Goal: Information Seeking & Learning: Find specific fact

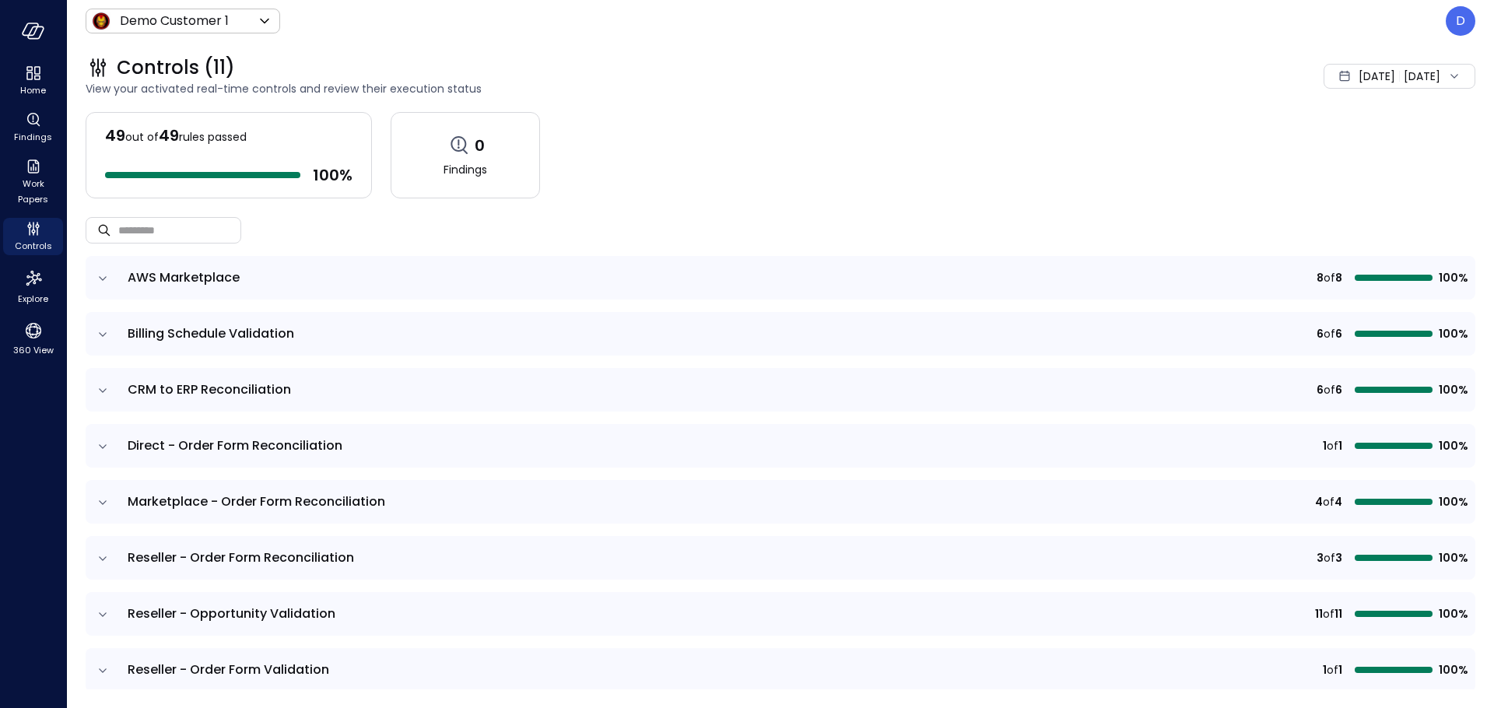
click at [155, 6] on div "Demo Customer 1 ***** ​ D" at bounding box center [781, 21] width 1390 height 30
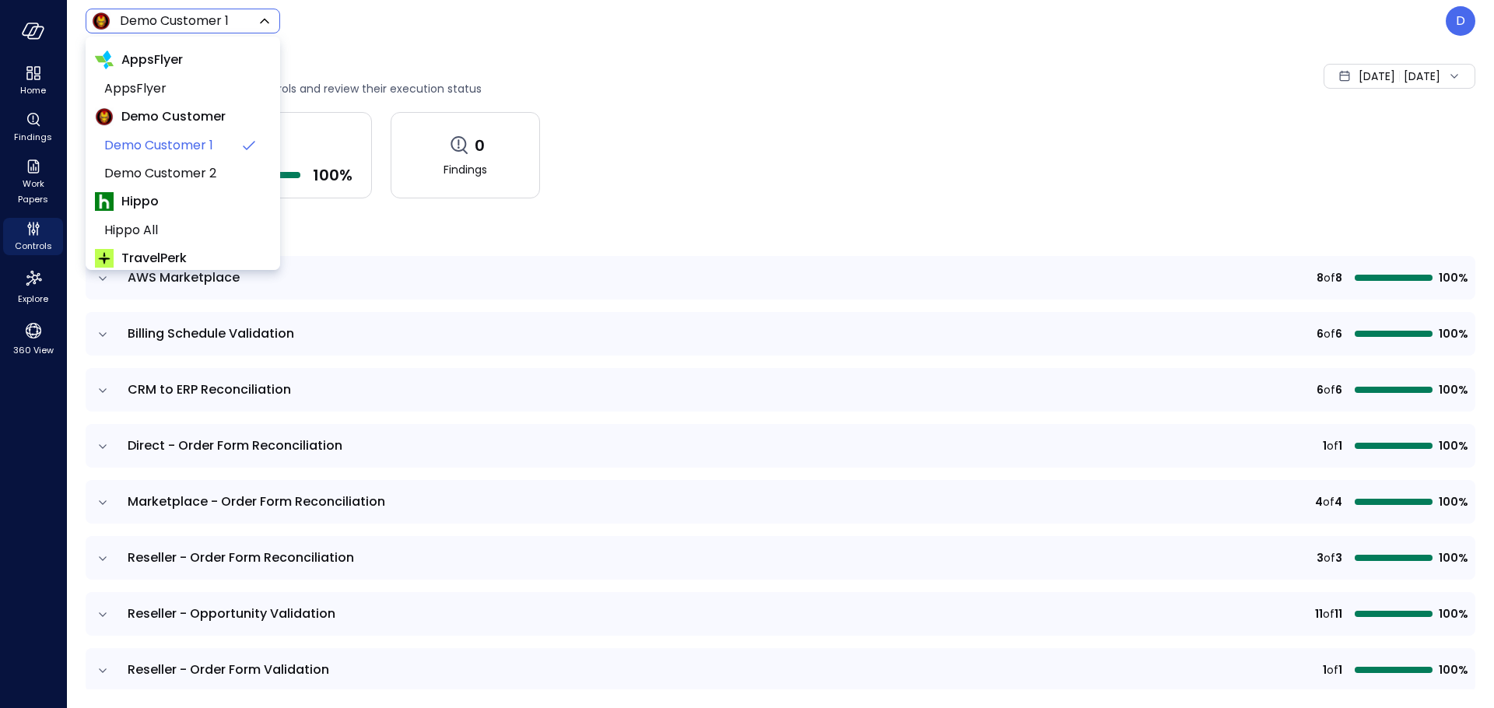
click at [169, 22] on body "Home Findings Work Papers Controls Explore 360 View Demo Customer 1 ***** ​ D C…" at bounding box center [747, 354] width 1494 height 708
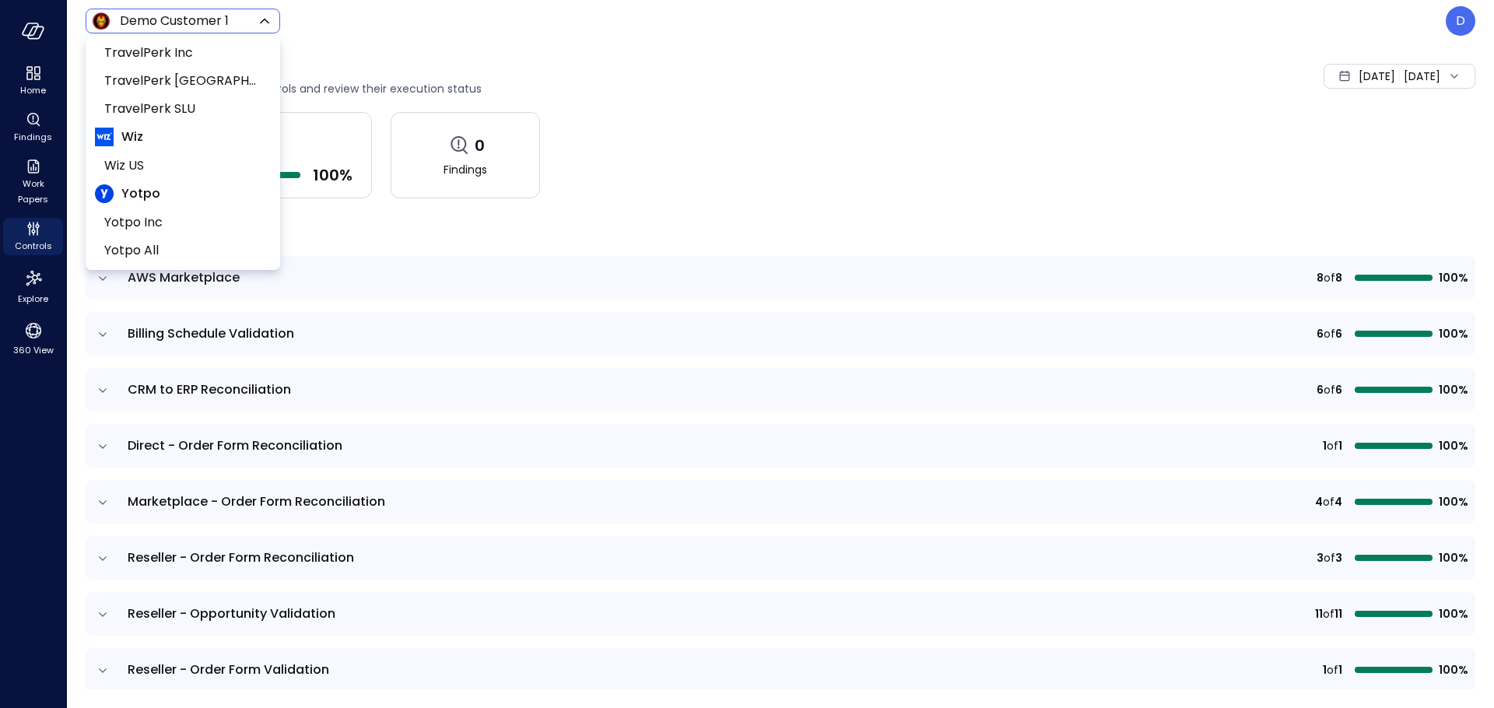
scroll to position [238, 0]
click at [155, 145] on span "Wiz" at bounding box center [183, 133] width 176 height 28
click at [153, 159] on span "Wiz US" at bounding box center [181, 161] width 154 height 19
type input "******"
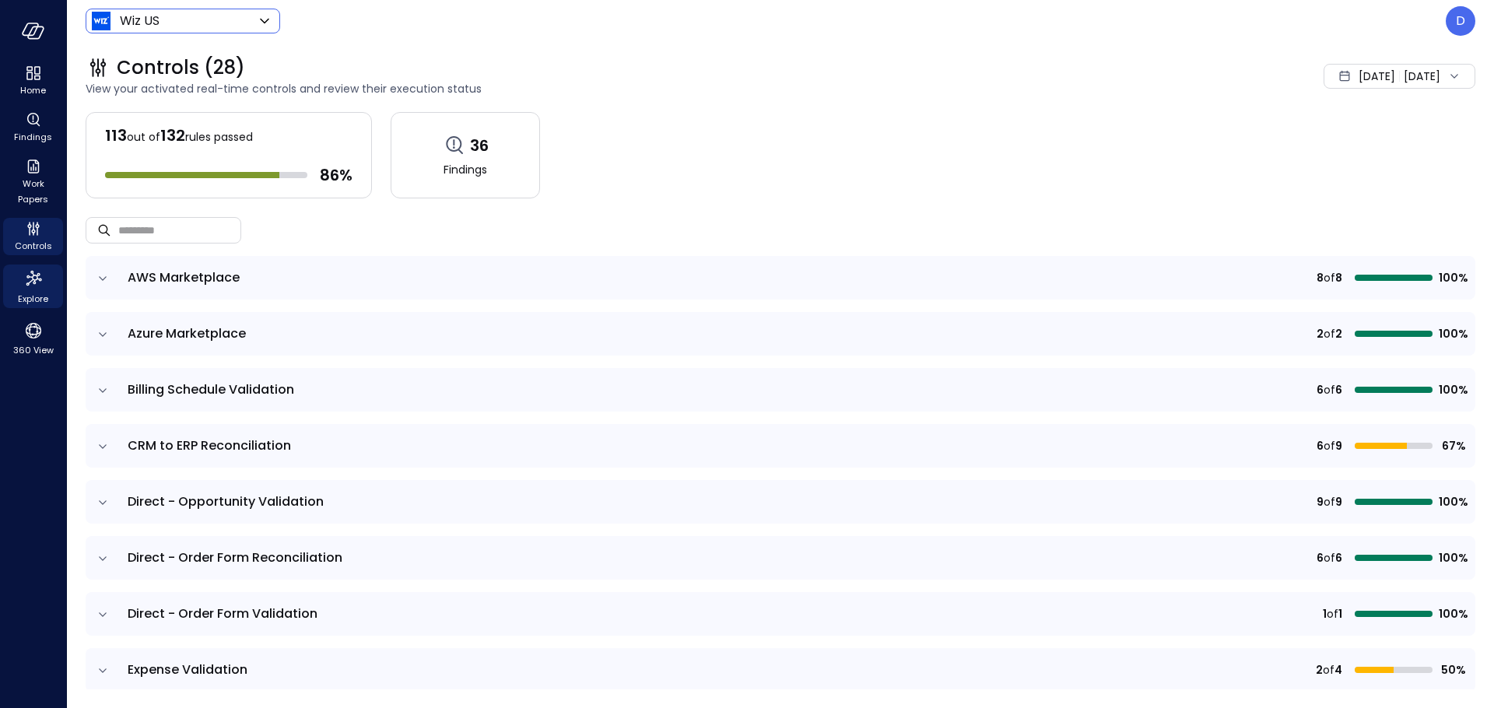
click at [31, 294] on span "Explore" at bounding box center [33, 299] width 30 height 16
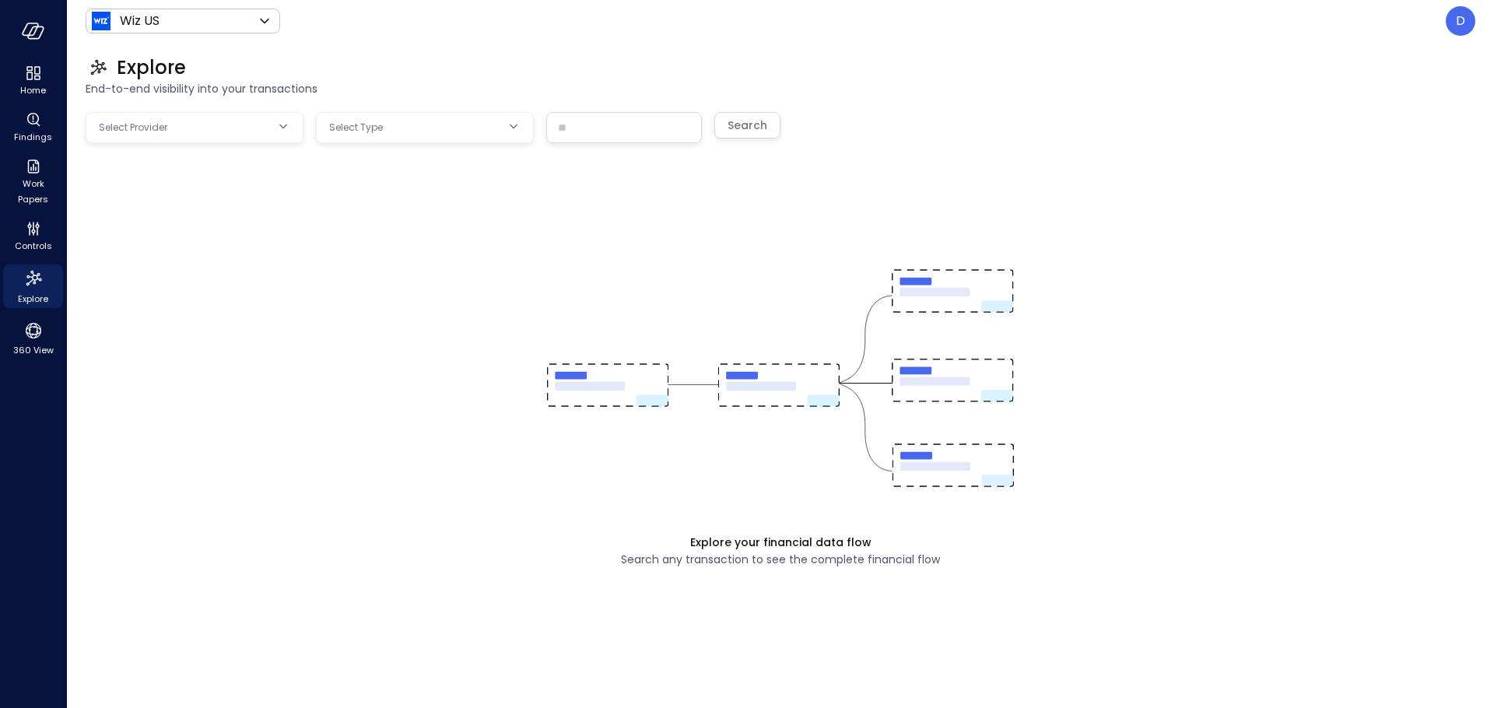
click at [240, 113] on body "Home Findings Work Papers Controls Explore 360 View Wiz US ****** ​ D Explore E…" at bounding box center [747, 354] width 1494 height 708
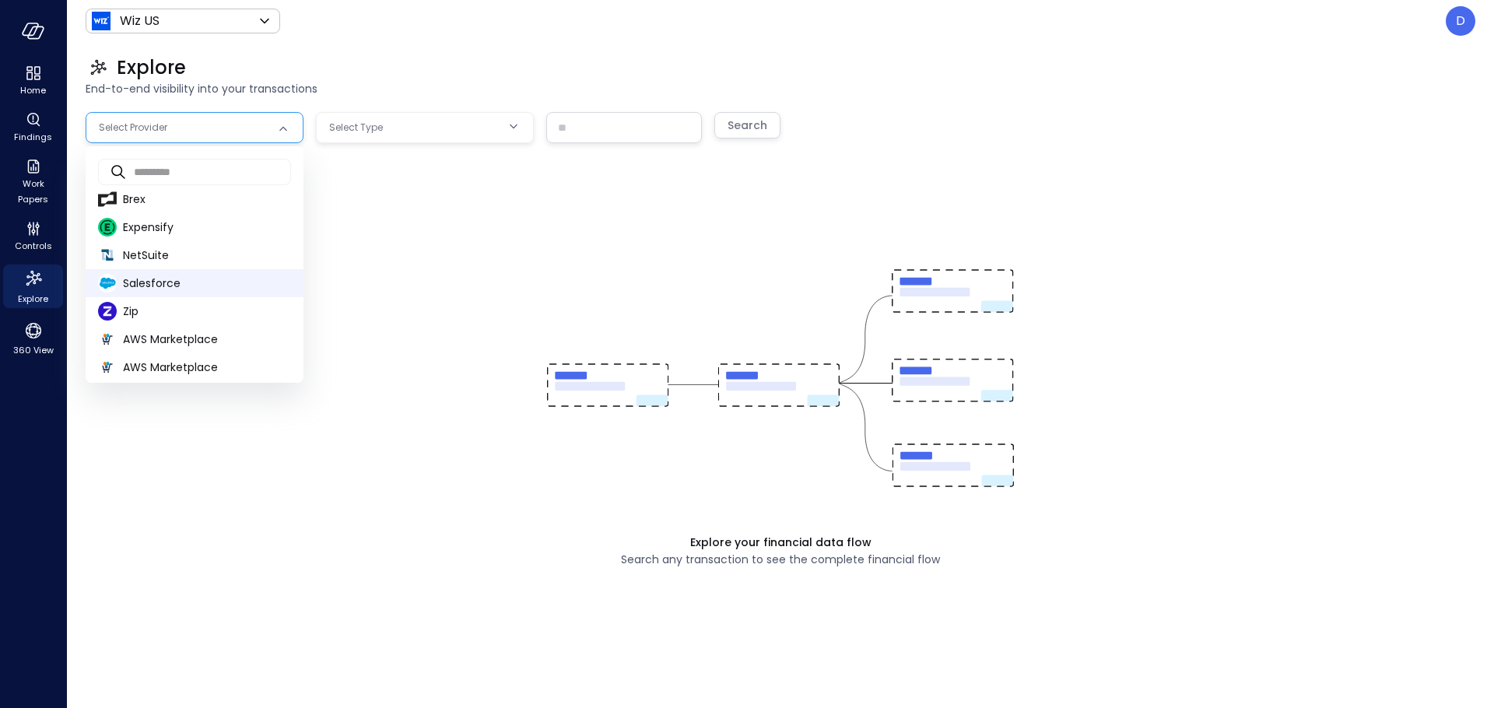
click at [161, 279] on span "Salesforce" at bounding box center [207, 283] width 168 height 16
type input "**********"
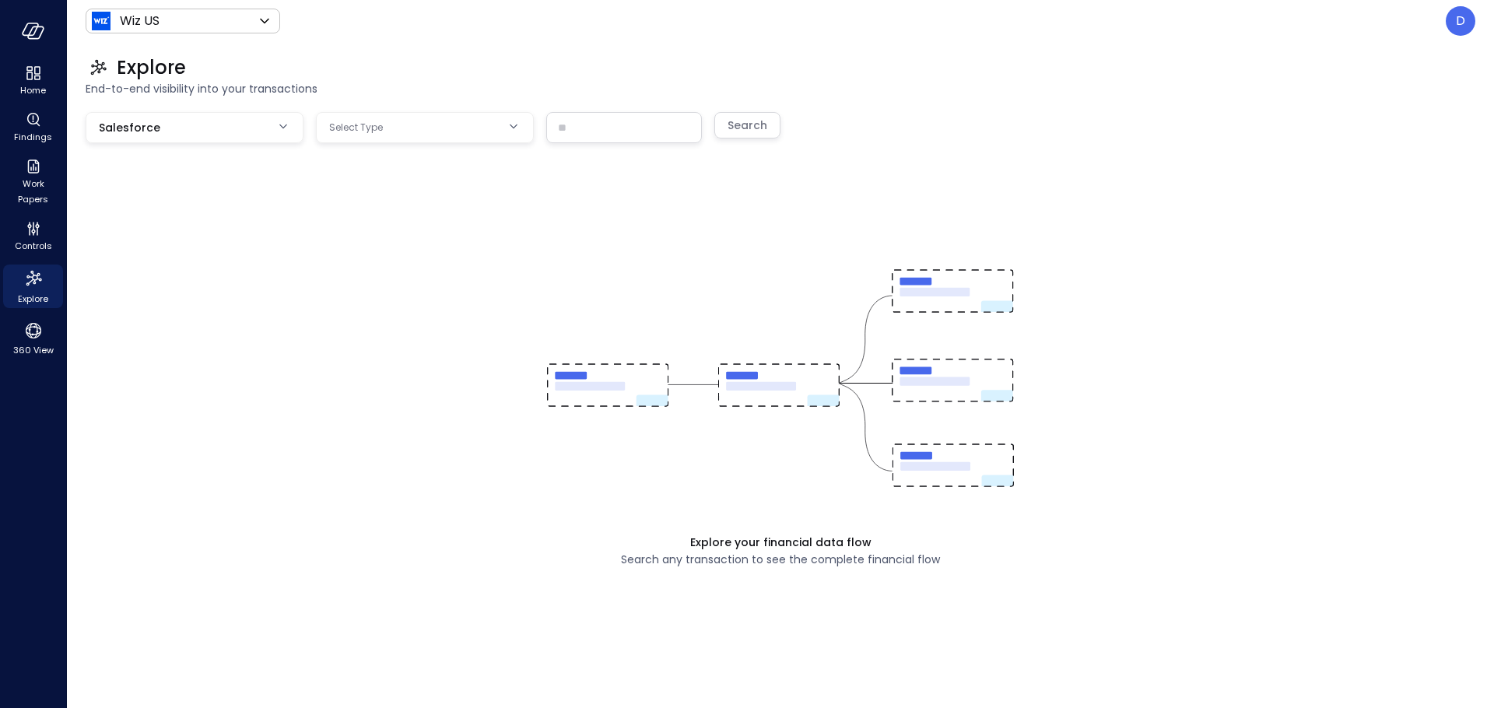
click at [458, 155] on div "Explore your financial data flow Search any transaction to see the complete fin…" at bounding box center [781, 395] width 1390 height 566
click at [457, 131] on body "**********" at bounding box center [747, 354] width 1494 height 708
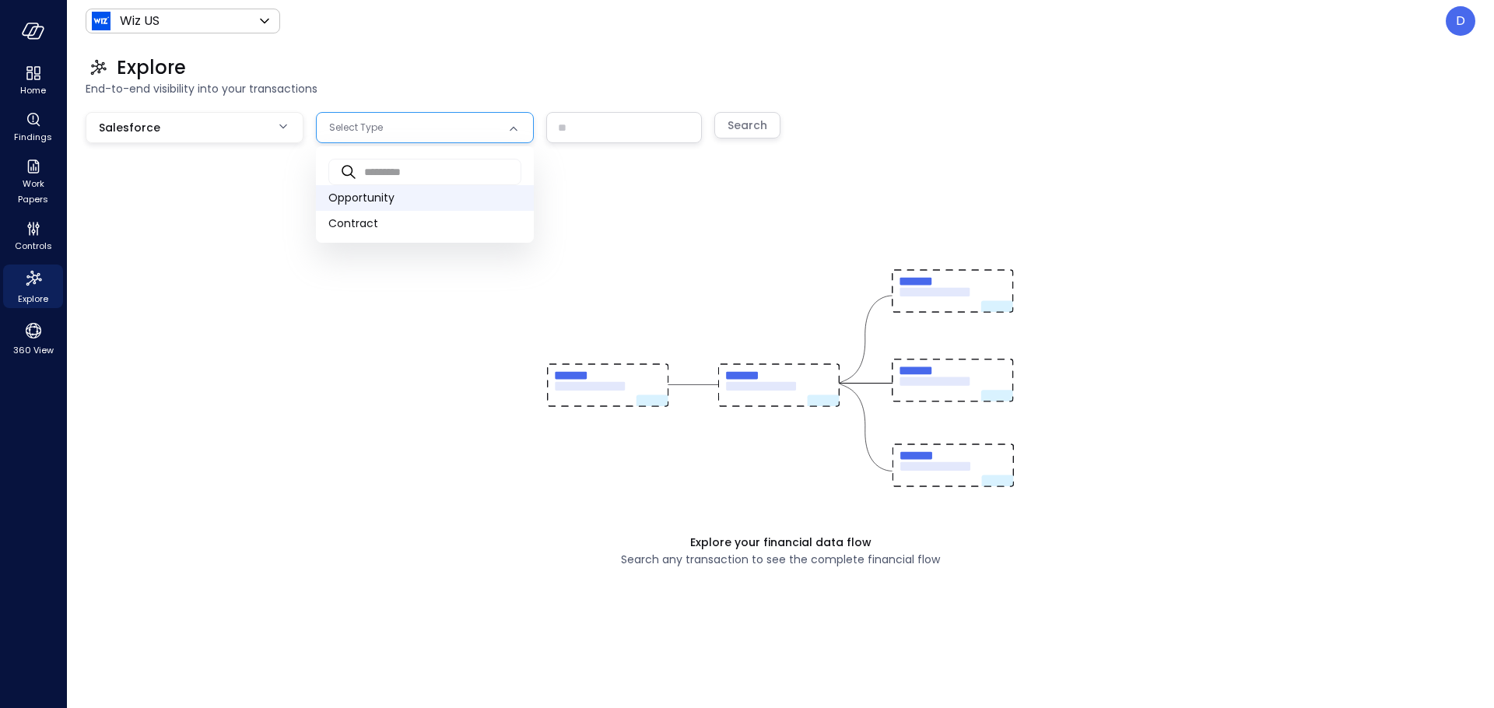
click at [433, 205] on span "Opportunity" at bounding box center [424, 198] width 193 height 16
type input "***"
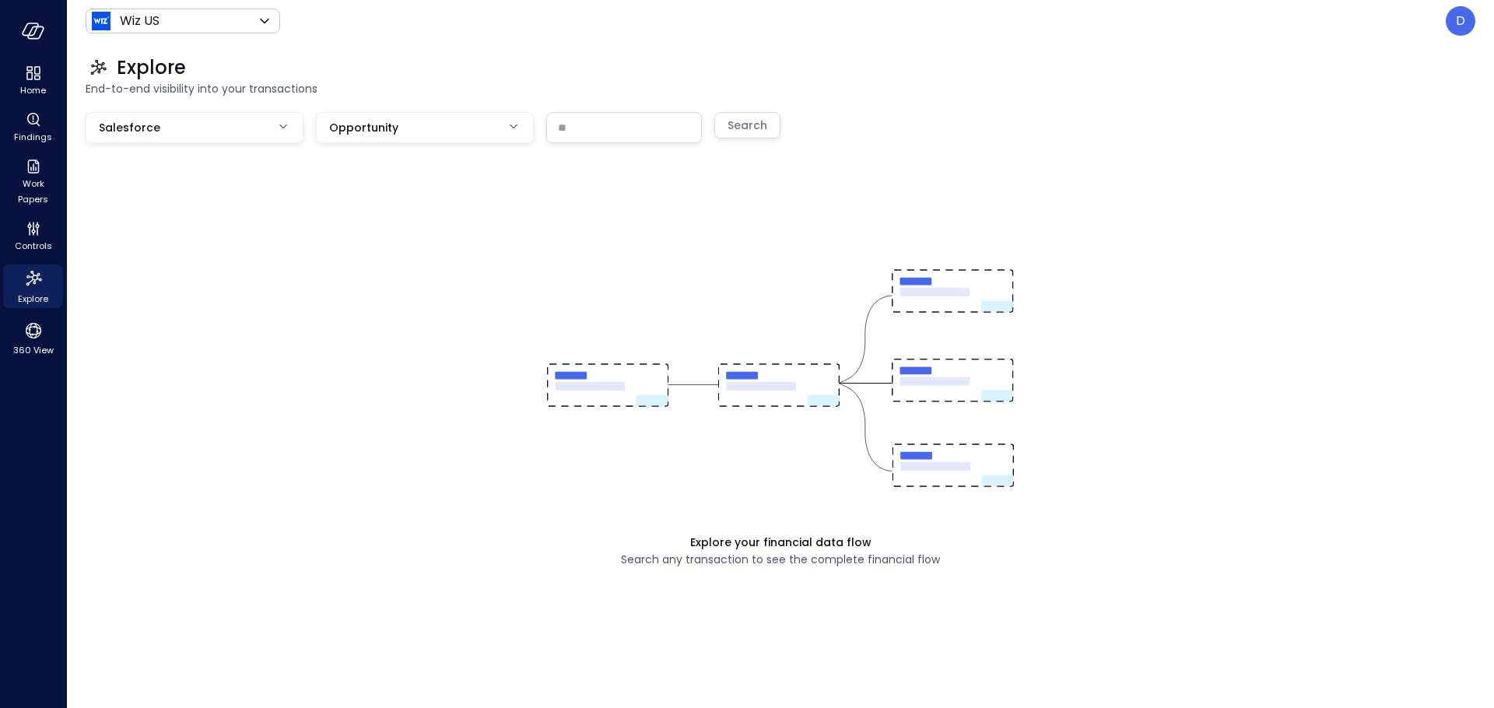
click at [618, 141] on input "text" at bounding box center [624, 127] width 154 height 29
paste input "**********"
type input "**********"
click at [779, 131] on div "Explore your financial data flow Search any transaction to see the complete fin…" at bounding box center [781, 395] width 1390 height 566
click at [771, 127] on button "Search" at bounding box center [747, 125] width 66 height 26
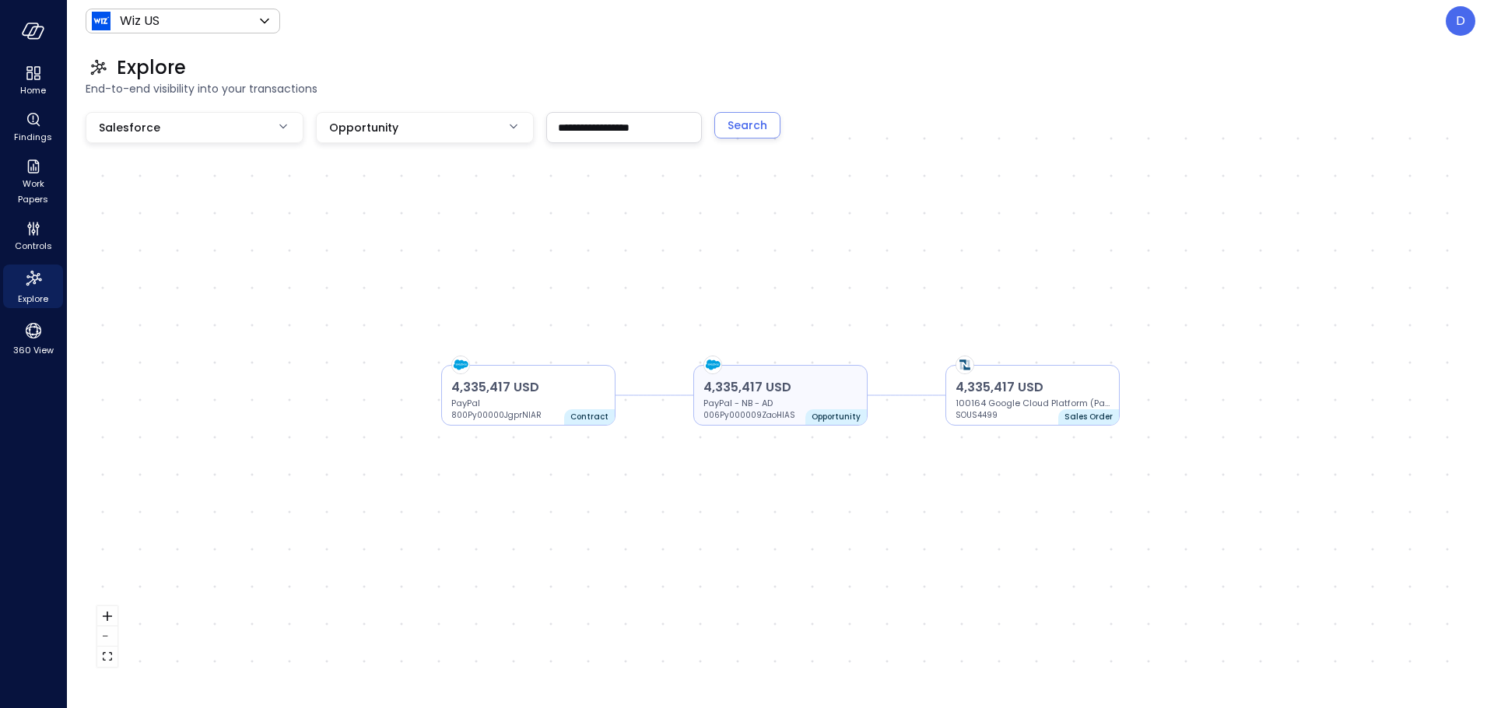
click at [803, 390] on p "4,335,417 USD" at bounding box center [780, 387] width 154 height 19
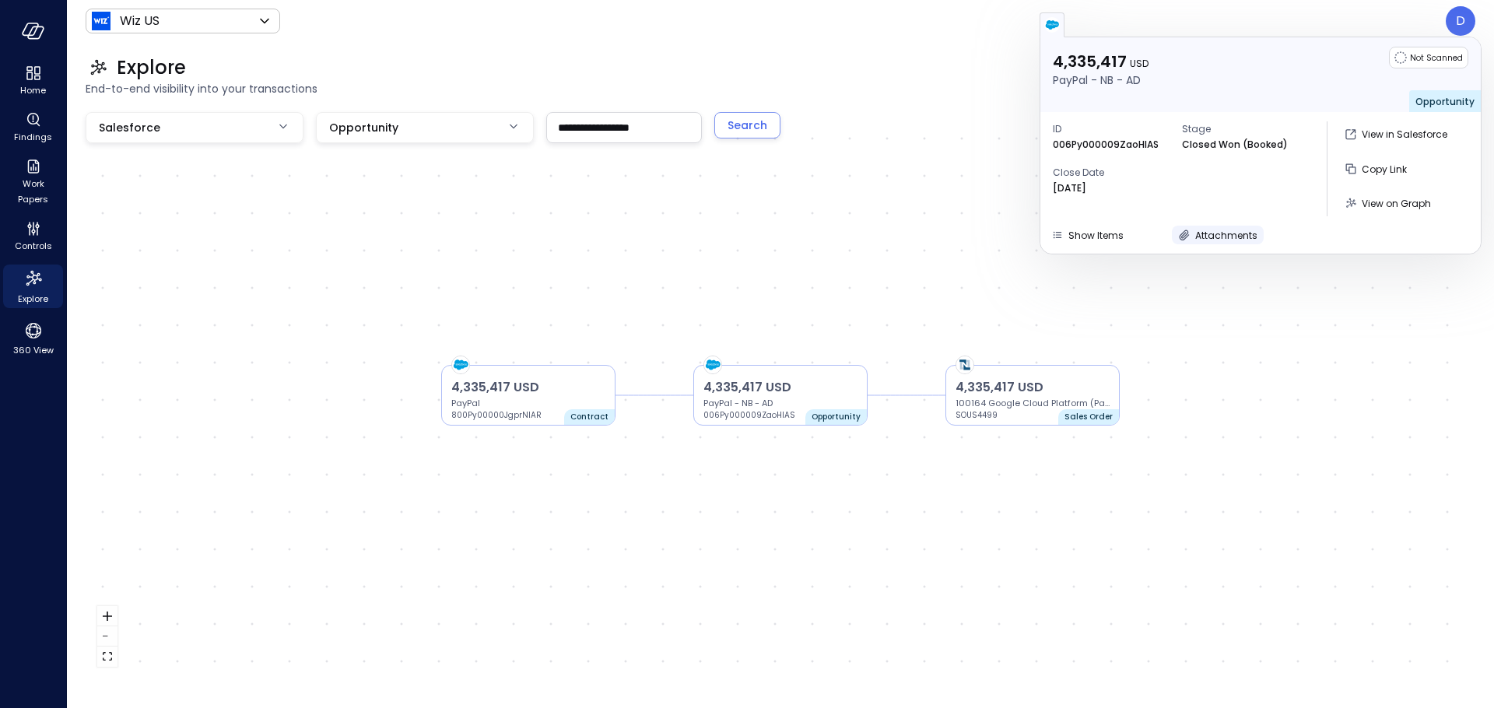
click at [1207, 231] on span "Attachments" at bounding box center [1226, 235] width 62 height 13
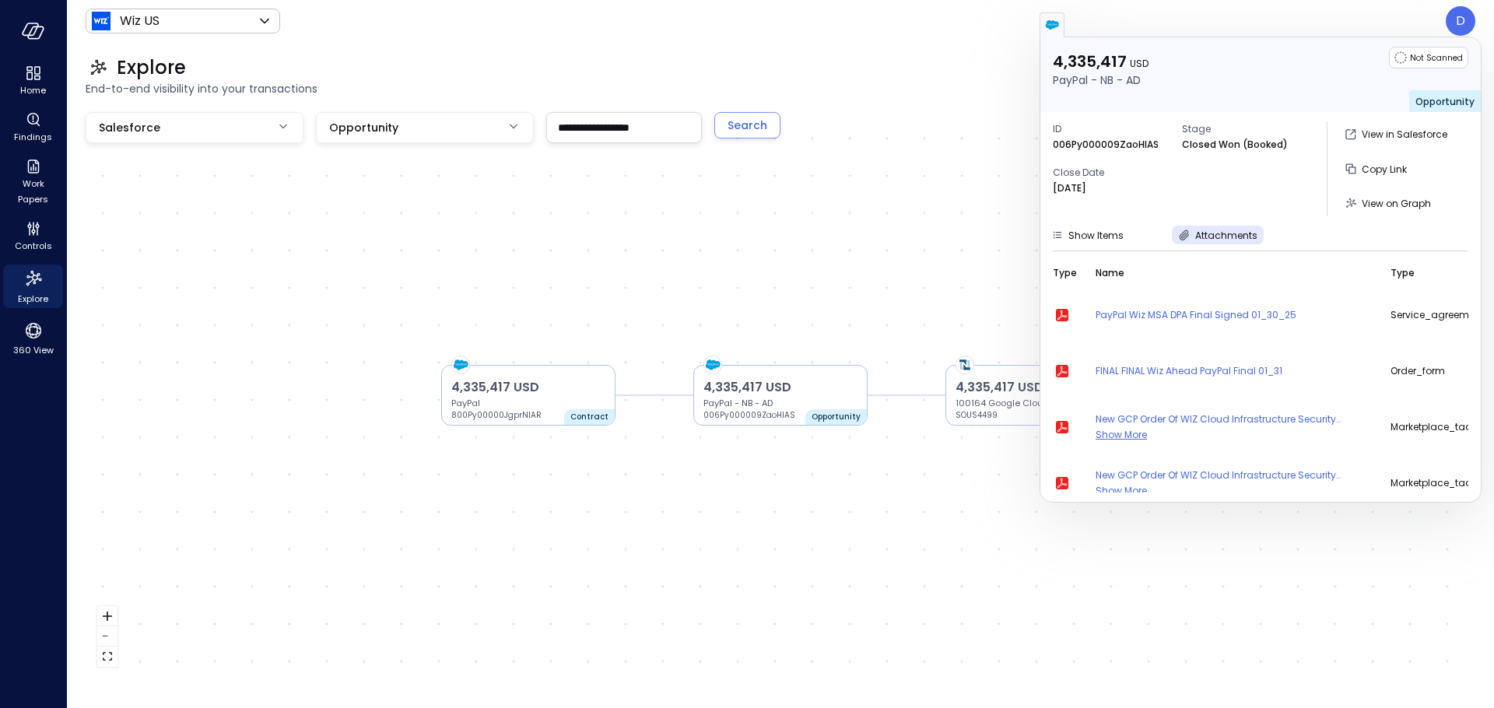
click at [1061, 370] on icon "button" at bounding box center [1062, 371] width 10 height 10
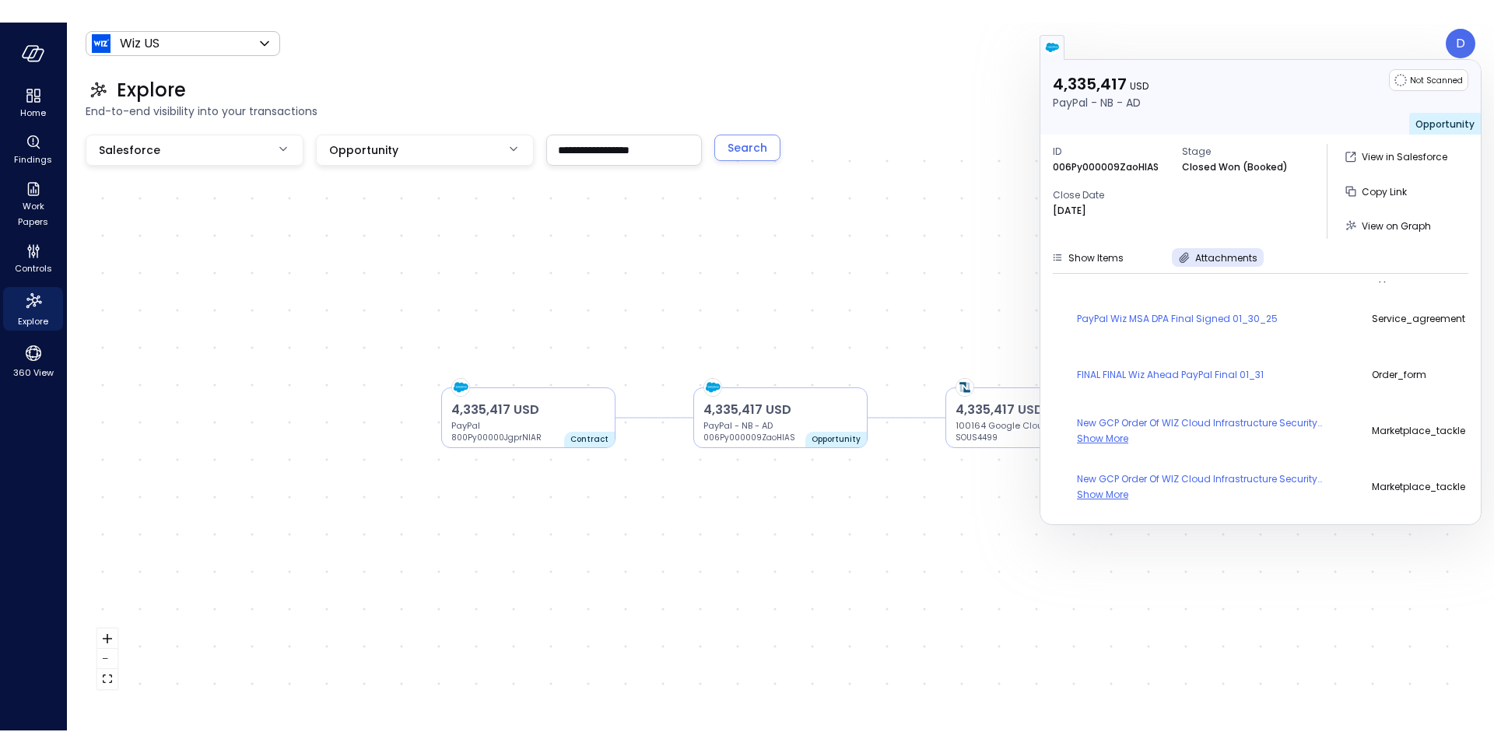
scroll to position [30, 0]
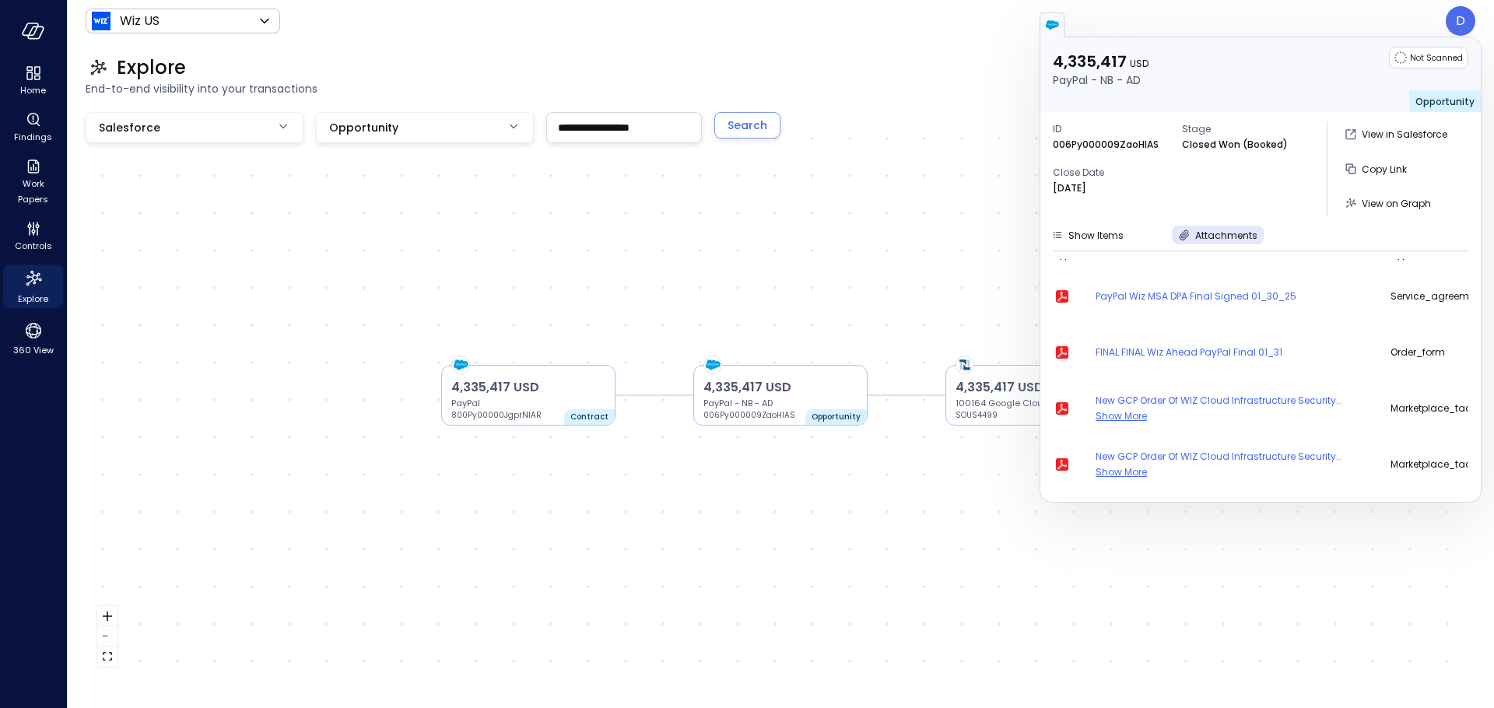
click at [1063, 346] on icon "button" at bounding box center [1062, 352] width 12 height 12
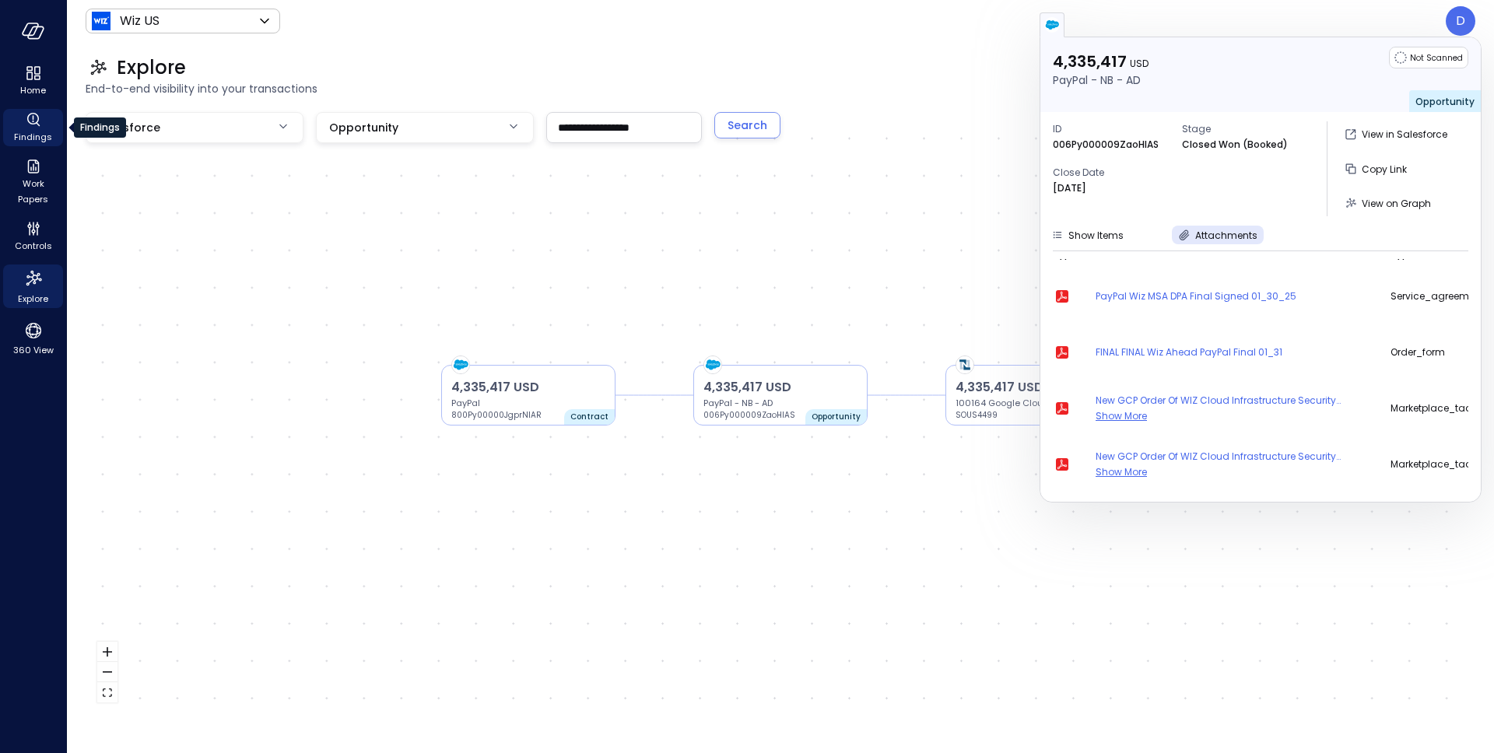
click at [26, 117] on icon "Findings" at bounding box center [33, 119] width 19 height 19
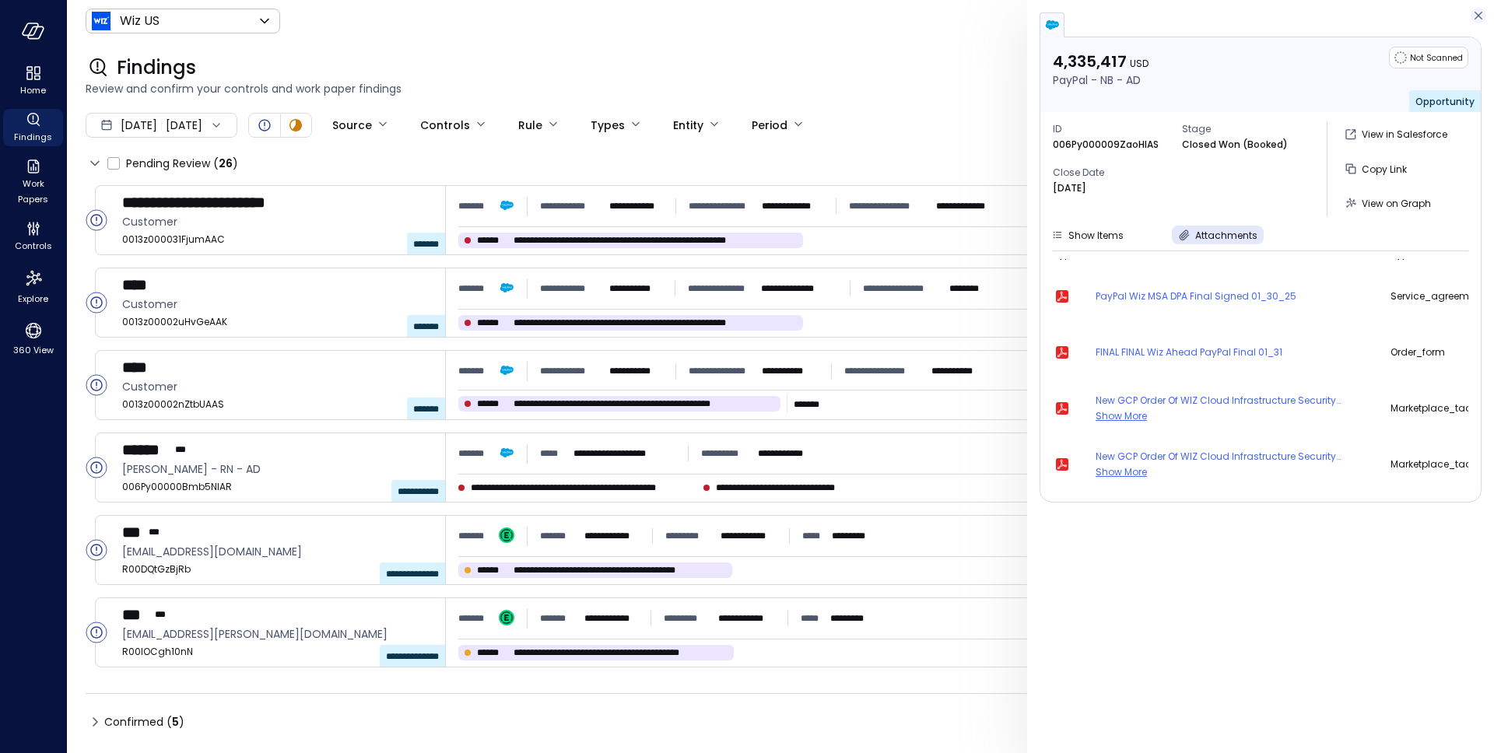
click at [1481, 17] on icon "button" at bounding box center [1479, 15] width 16 height 19
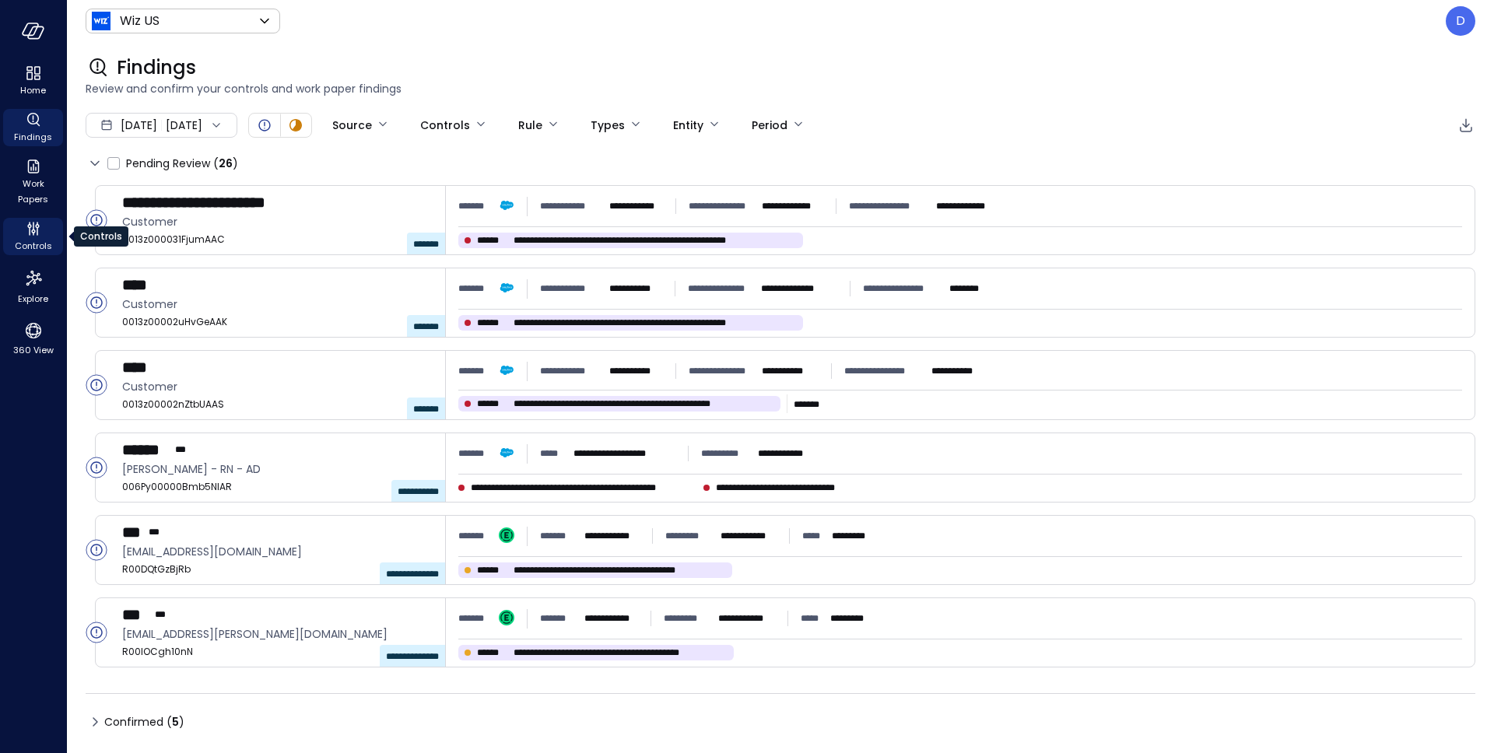
click at [32, 231] on icon "Controls" at bounding box center [33, 232] width 4 height 4
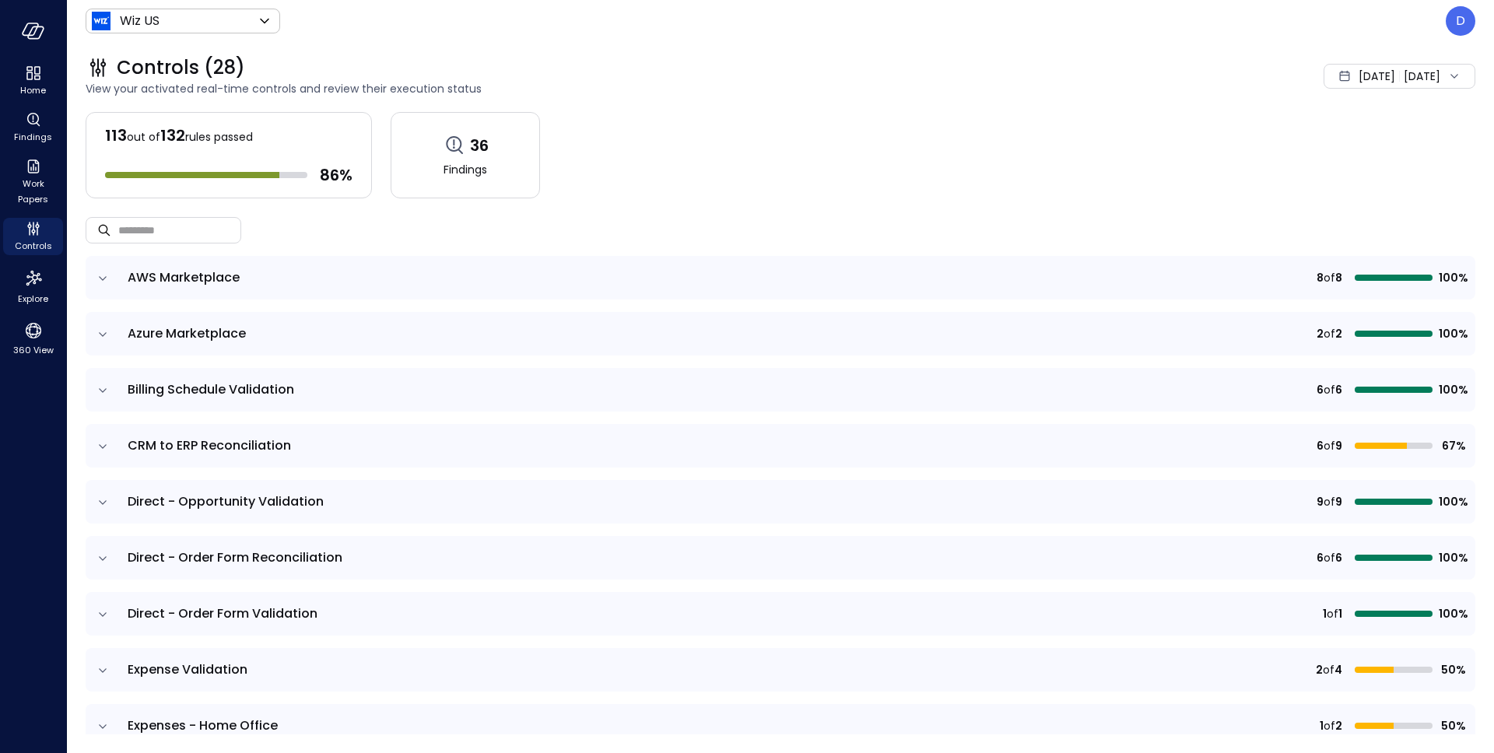
click at [100, 444] on icon "expand row" at bounding box center [103, 447] width 16 height 16
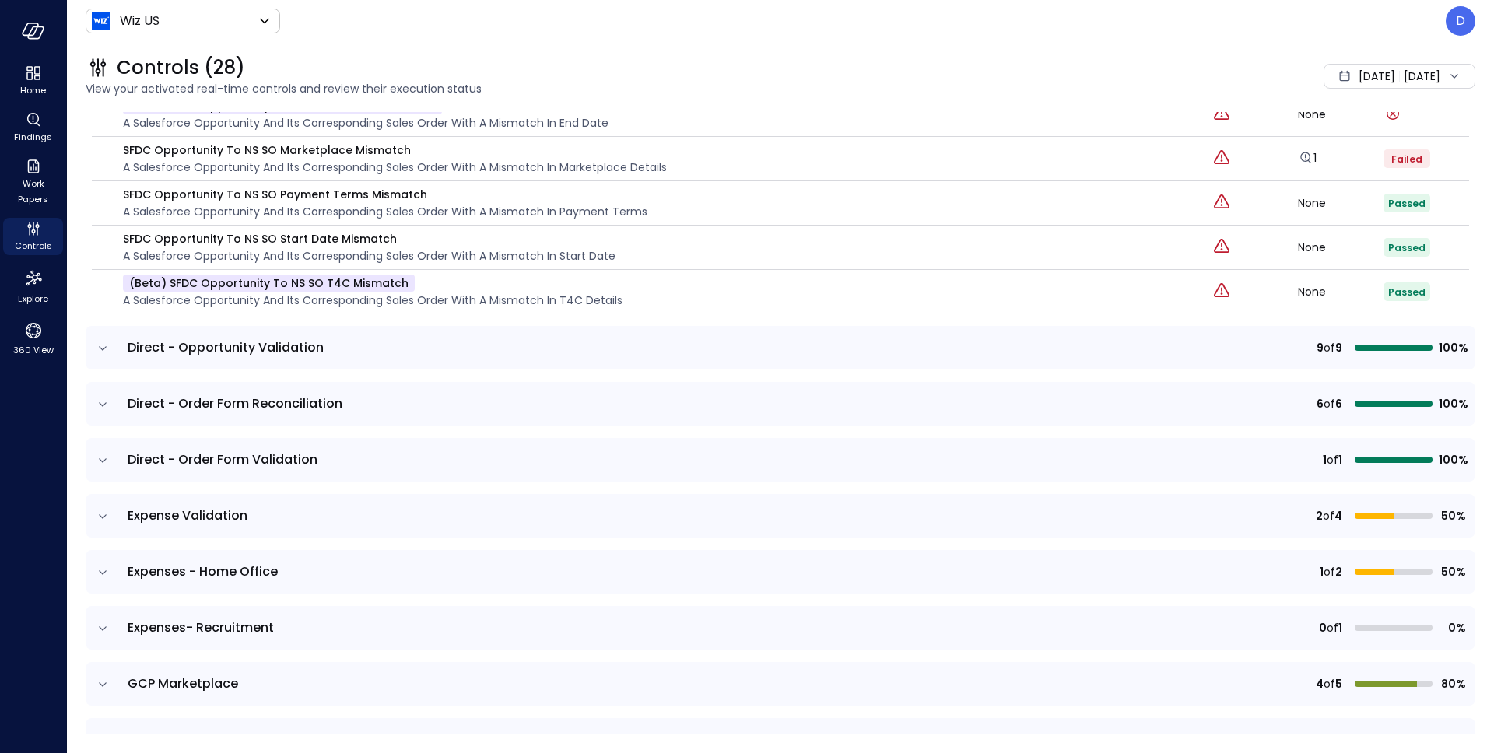
scroll to position [696, 0]
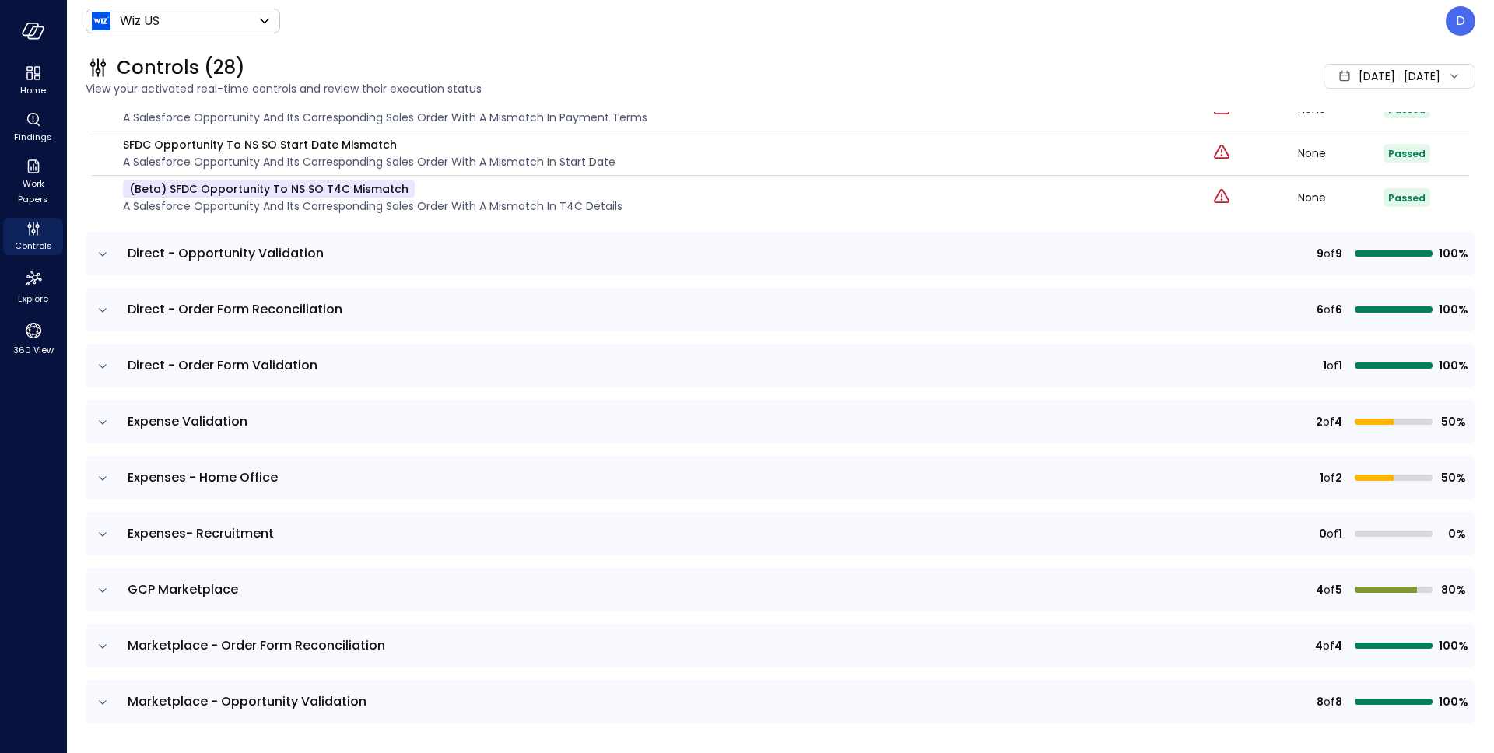
click at [100, 420] on icon "expand row" at bounding box center [103, 422] width 8 height 4
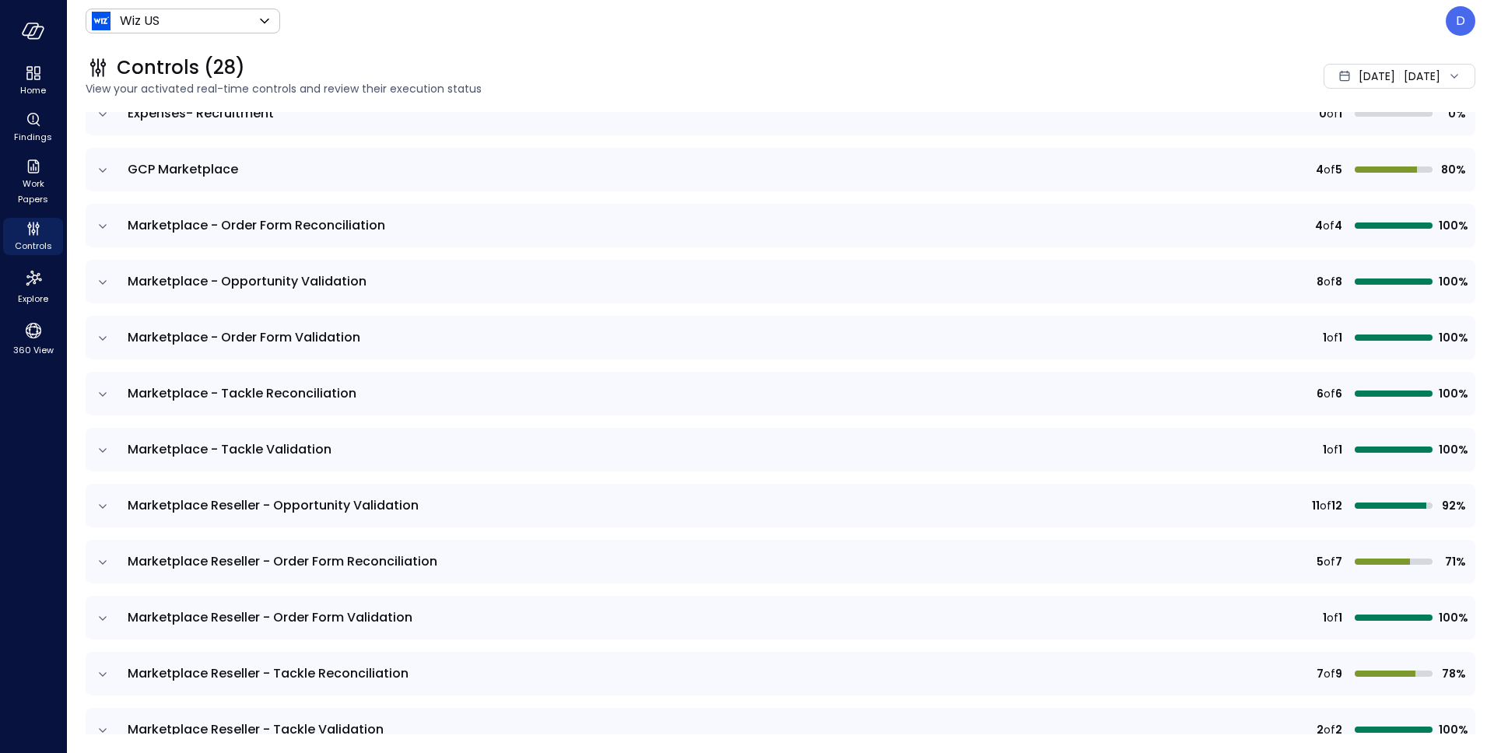
scroll to position [1365, 0]
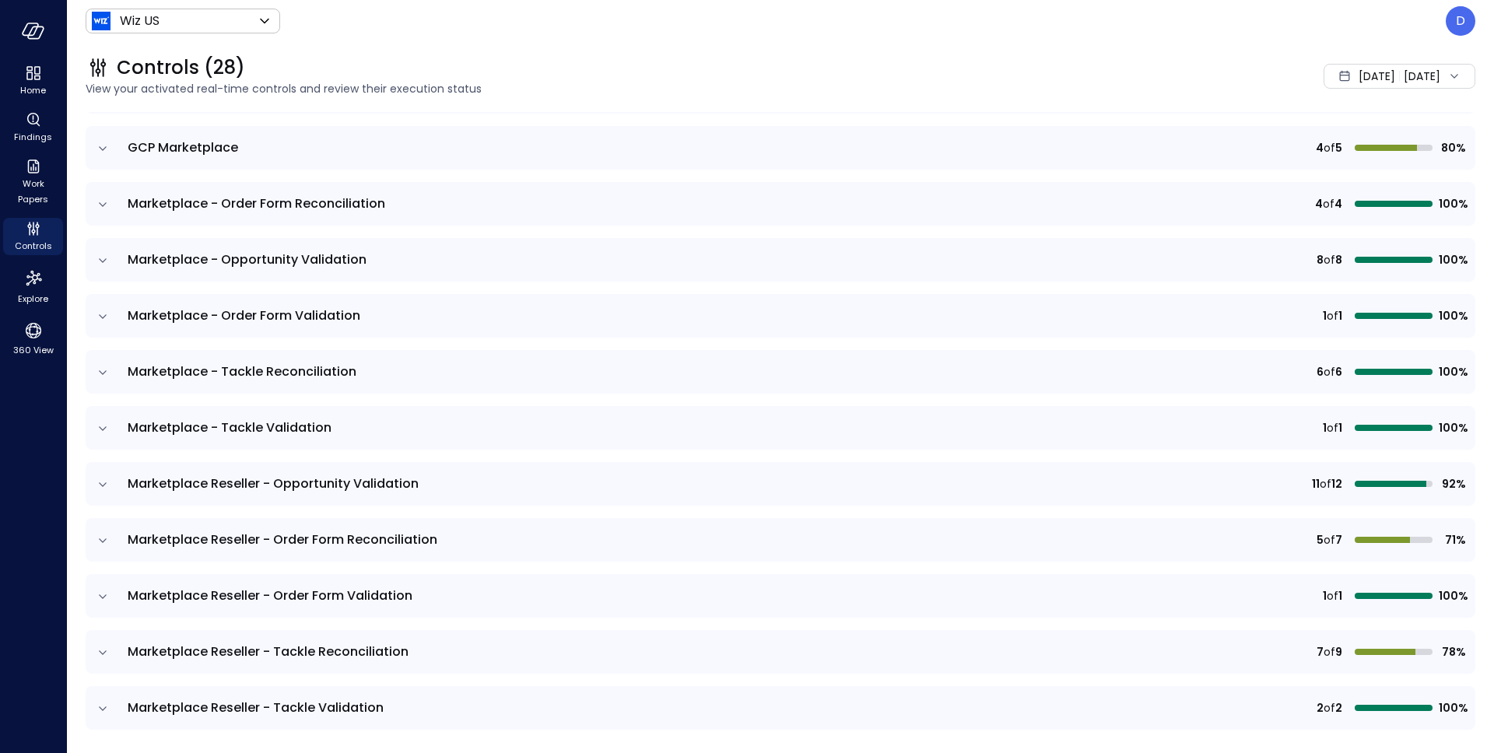
click at [105, 540] on icon "expand row" at bounding box center [103, 541] width 16 height 16
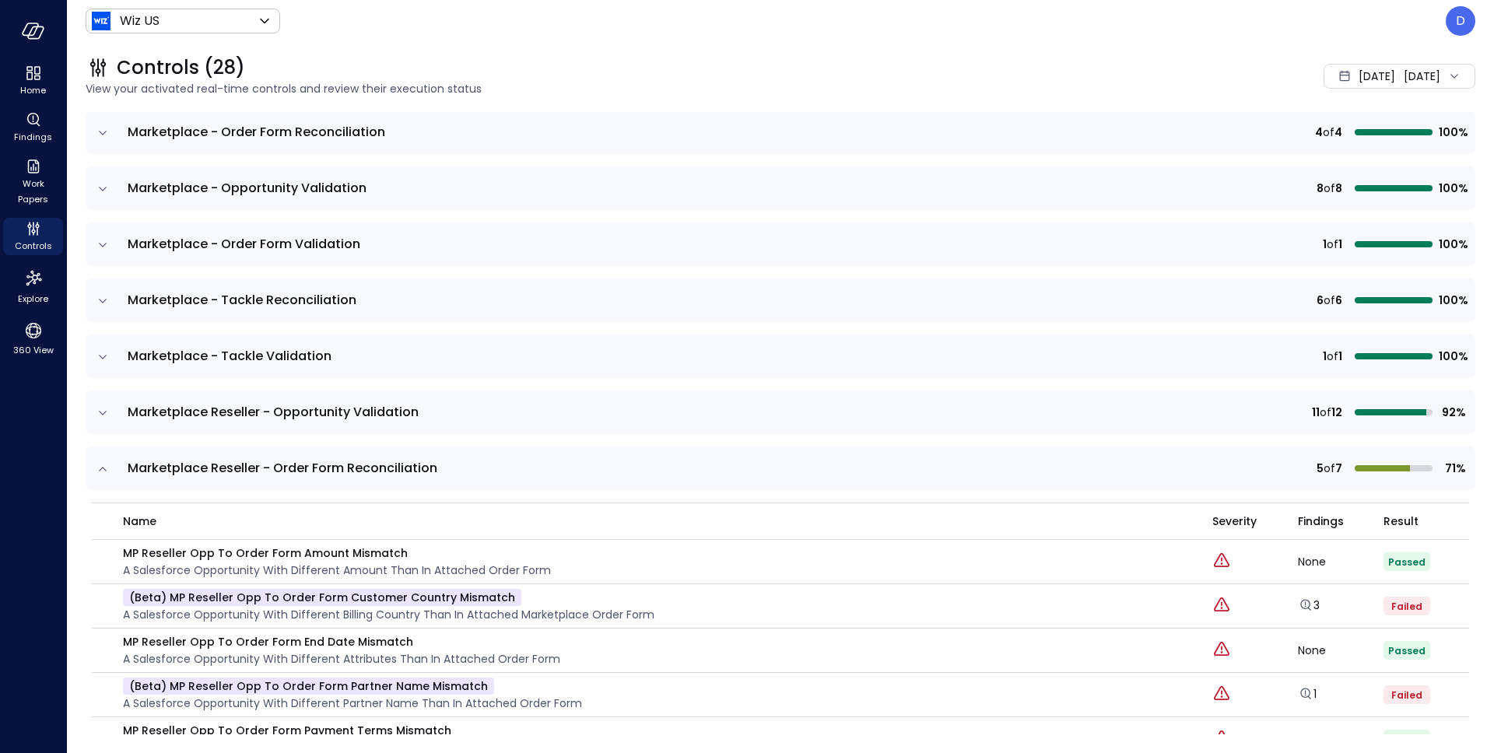
scroll to position [1470, 0]
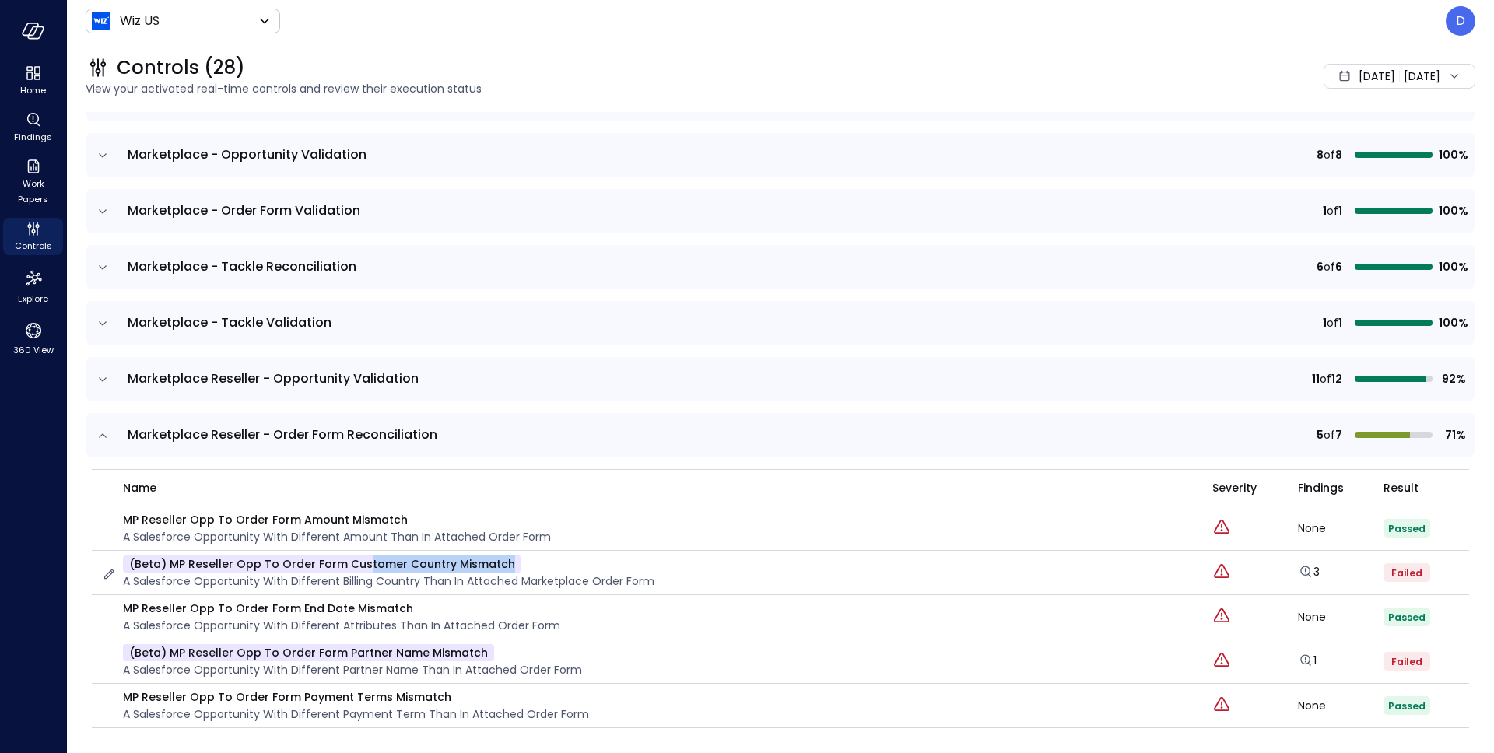
drag, startPoint x: 361, startPoint y: 564, endPoint x: 519, endPoint y: 571, distance: 158.1
click at [519, 571] on div "(beta) MP Reseller Opp To Order Form Customer Country Mismatch A Salesforce Opp…" at bounding box center [388, 573] width 531 height 34
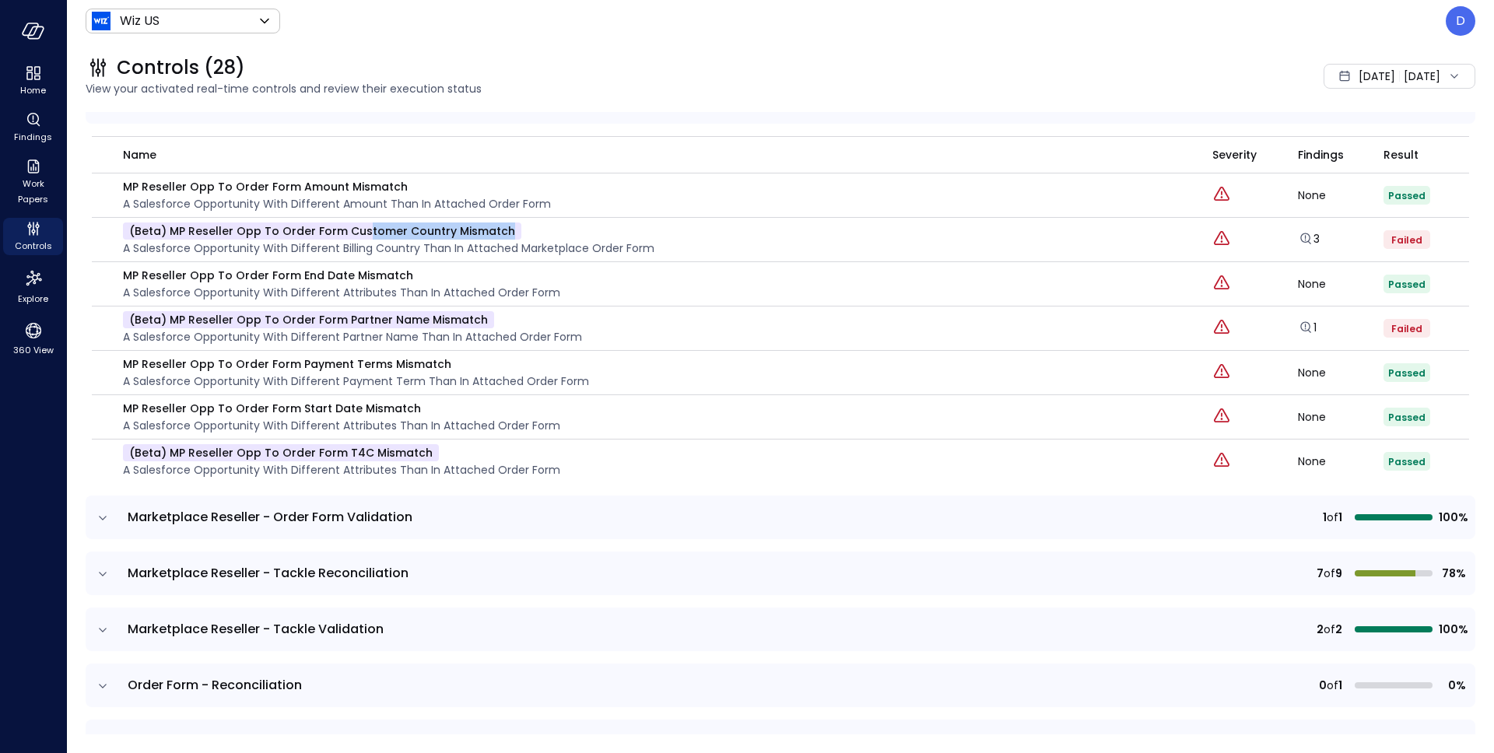
scroll to position [1808, 0]
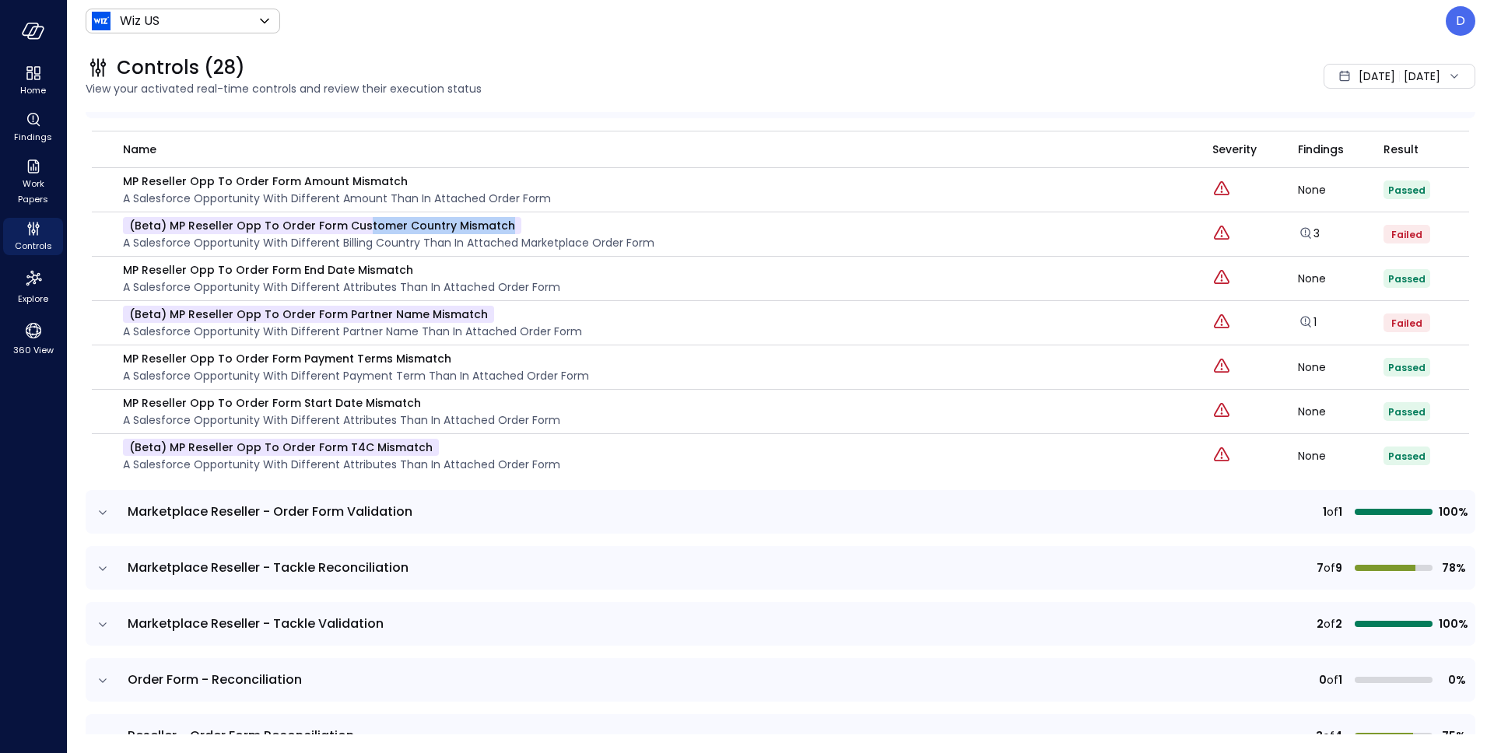
click at [100, 565] on icon "expand row" at bounding box center [103, 569] width 16 height 16
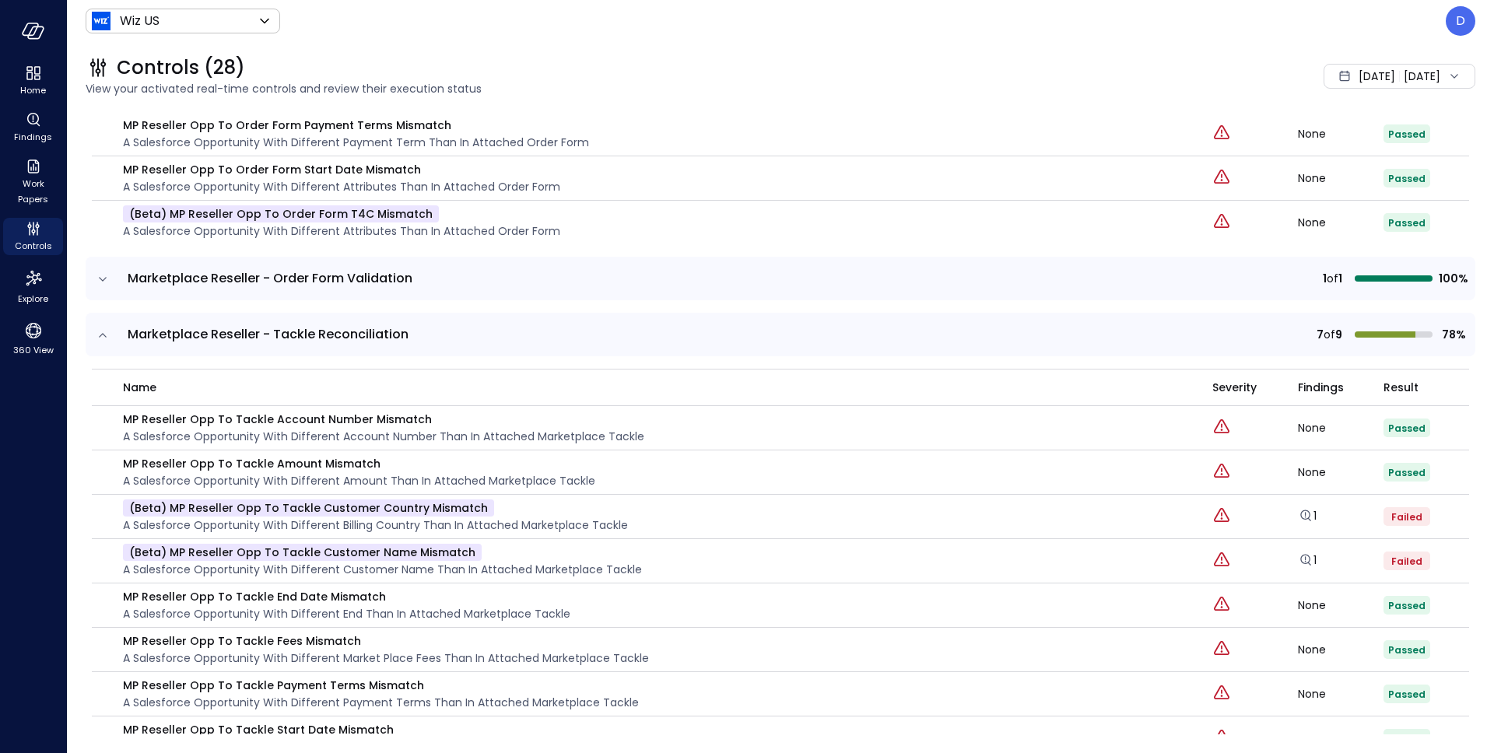
scroll to position [2081, 0]
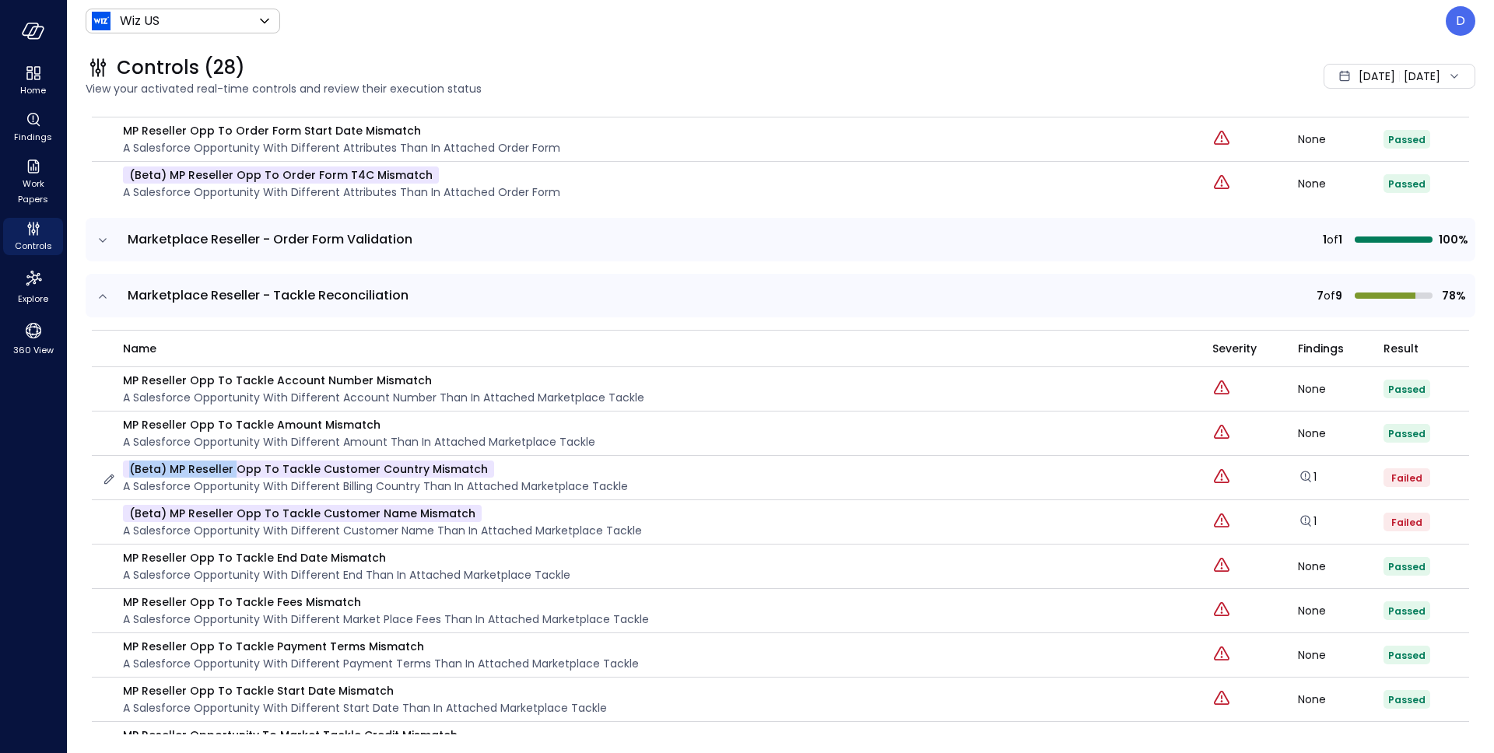
drag, startPoint x: 235, startPoint y: 473, endPoint x: 509, endPoint y: 460, distance: 274.2
click at [509, 461] on div "(beta) MP Reseller Opp To Tackle Customer Country Mismatch A Salesforce Opportu…" at bounding box center [375, 478] width 505 height 34
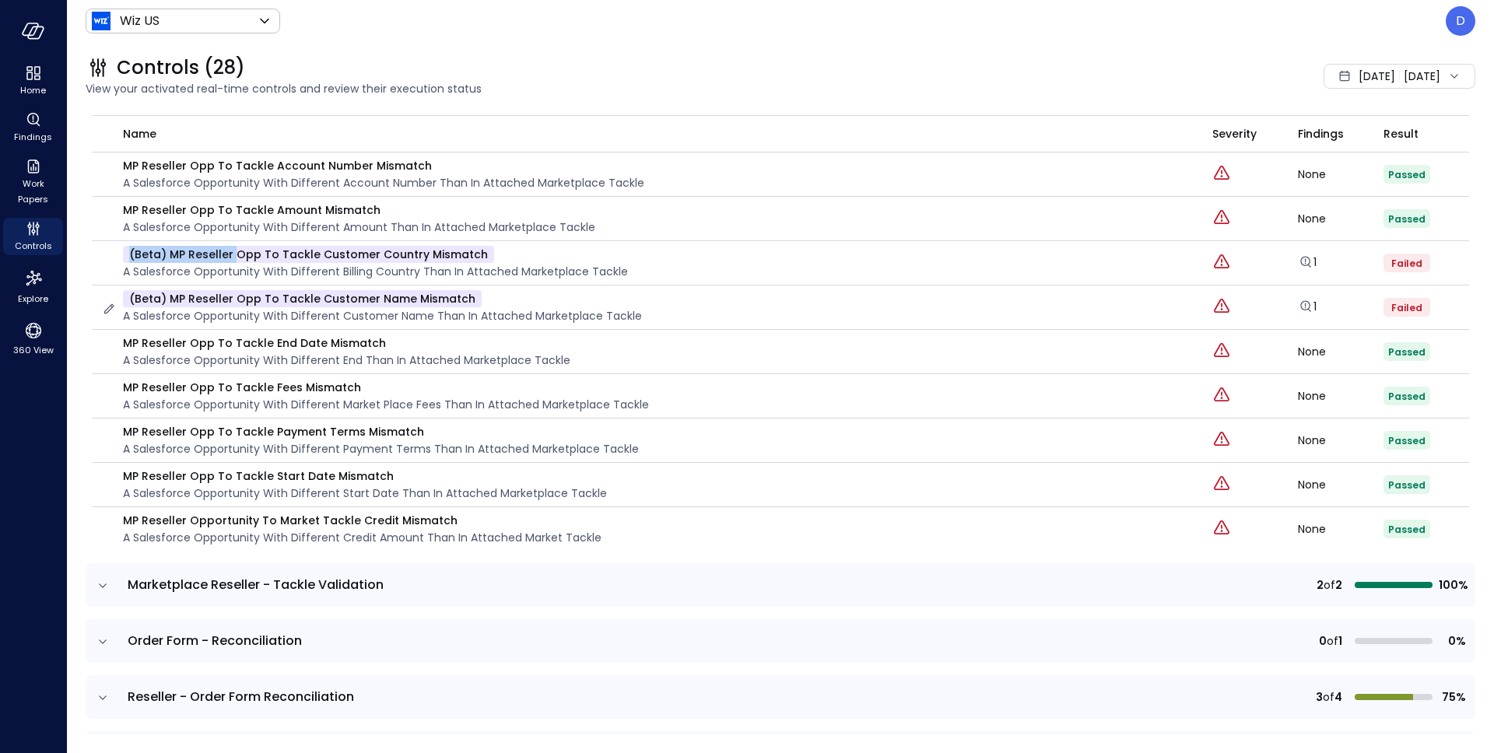
scroll to position [2459, 0]
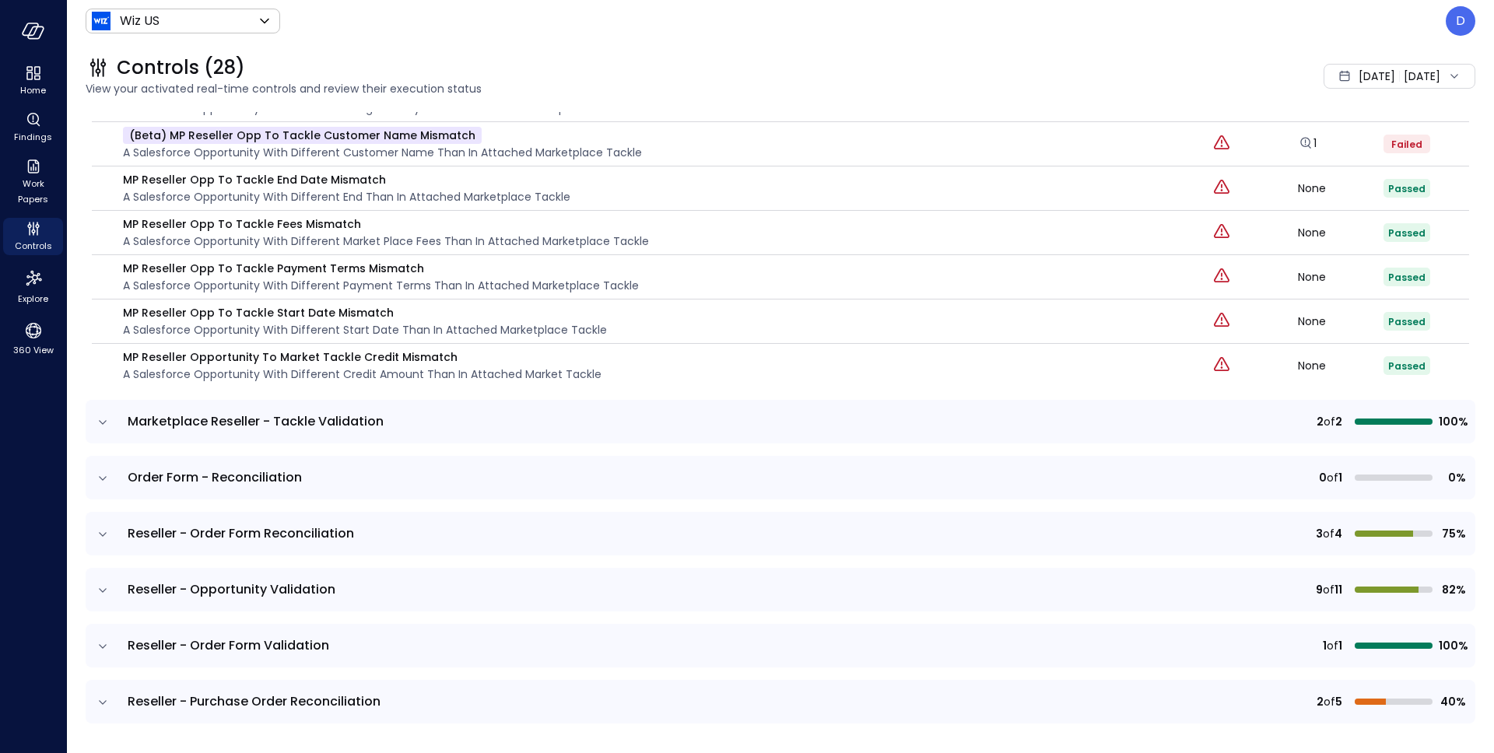
click at [102, 478] on icon "expand row" at bounding box center [103, 479] width 16 height 16
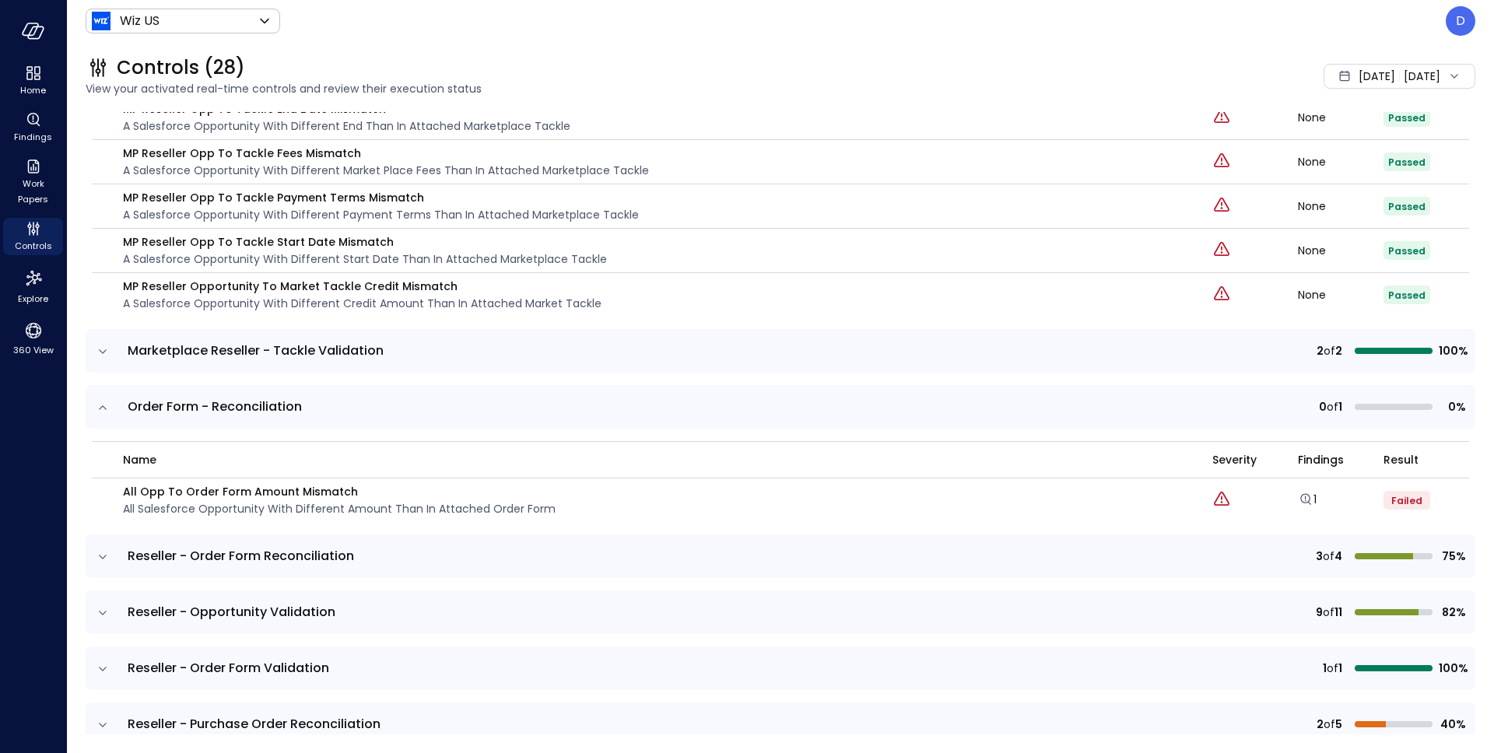
scroll to position [2536, 0]
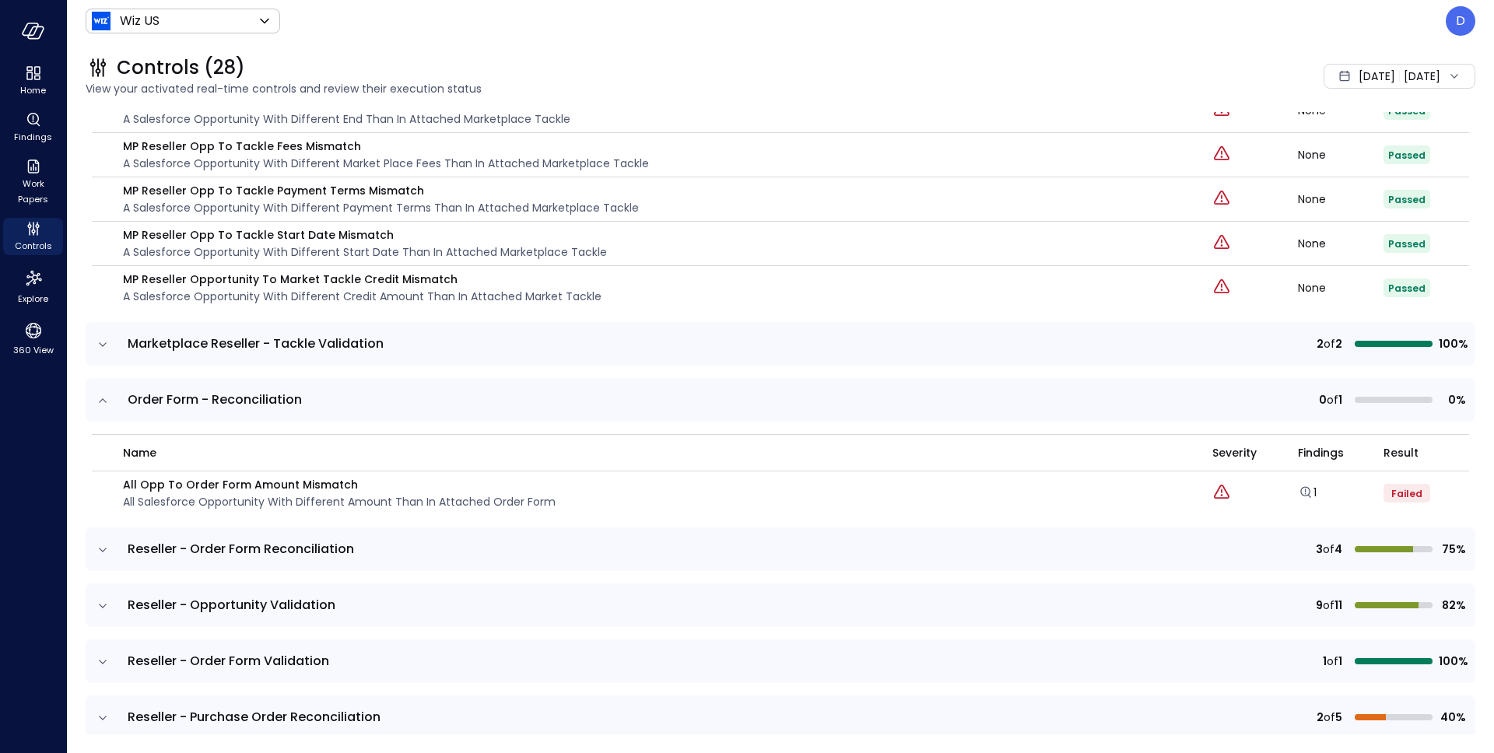
click at [103, 549] on icon "expand row" at bounding box center [103, 550] width 16 height 16
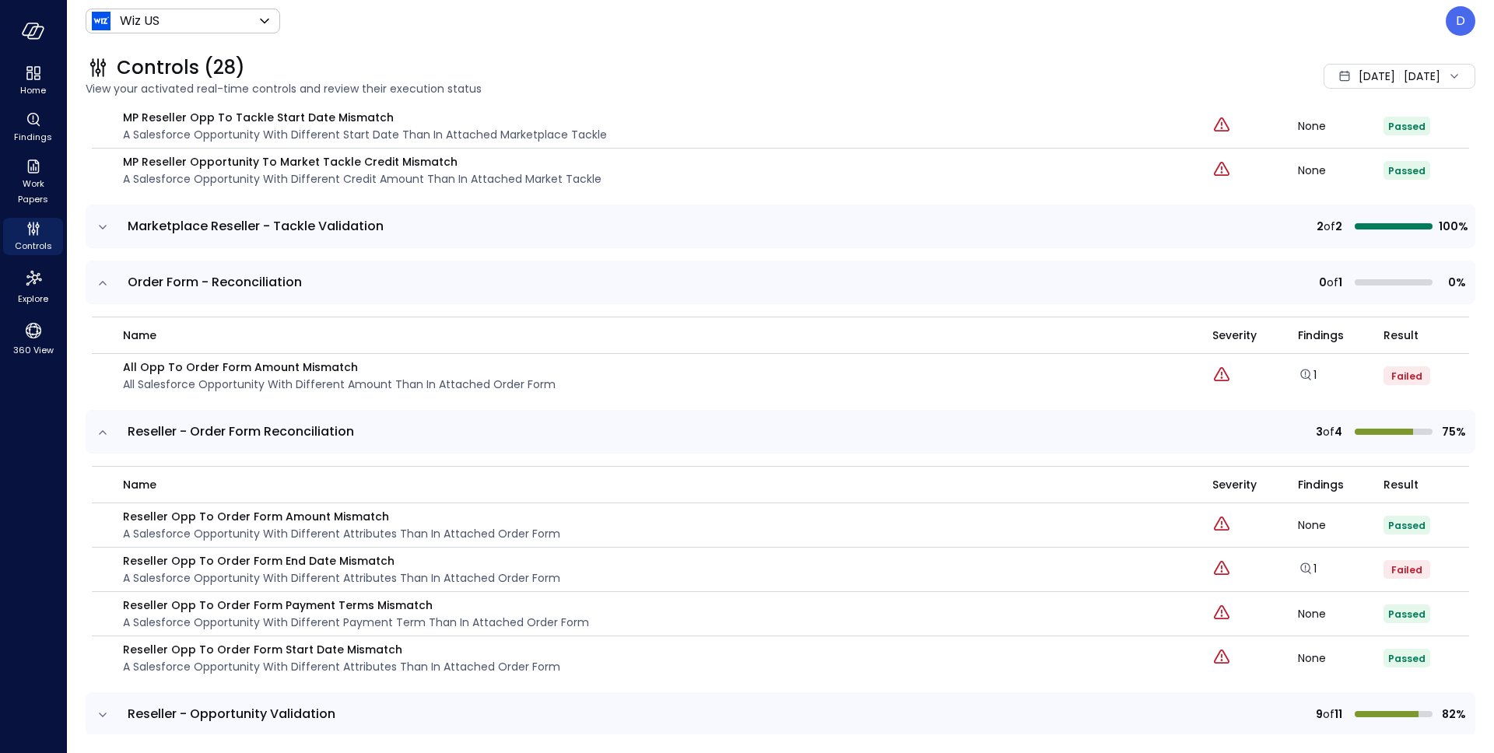
scroll to position [2747, 0]
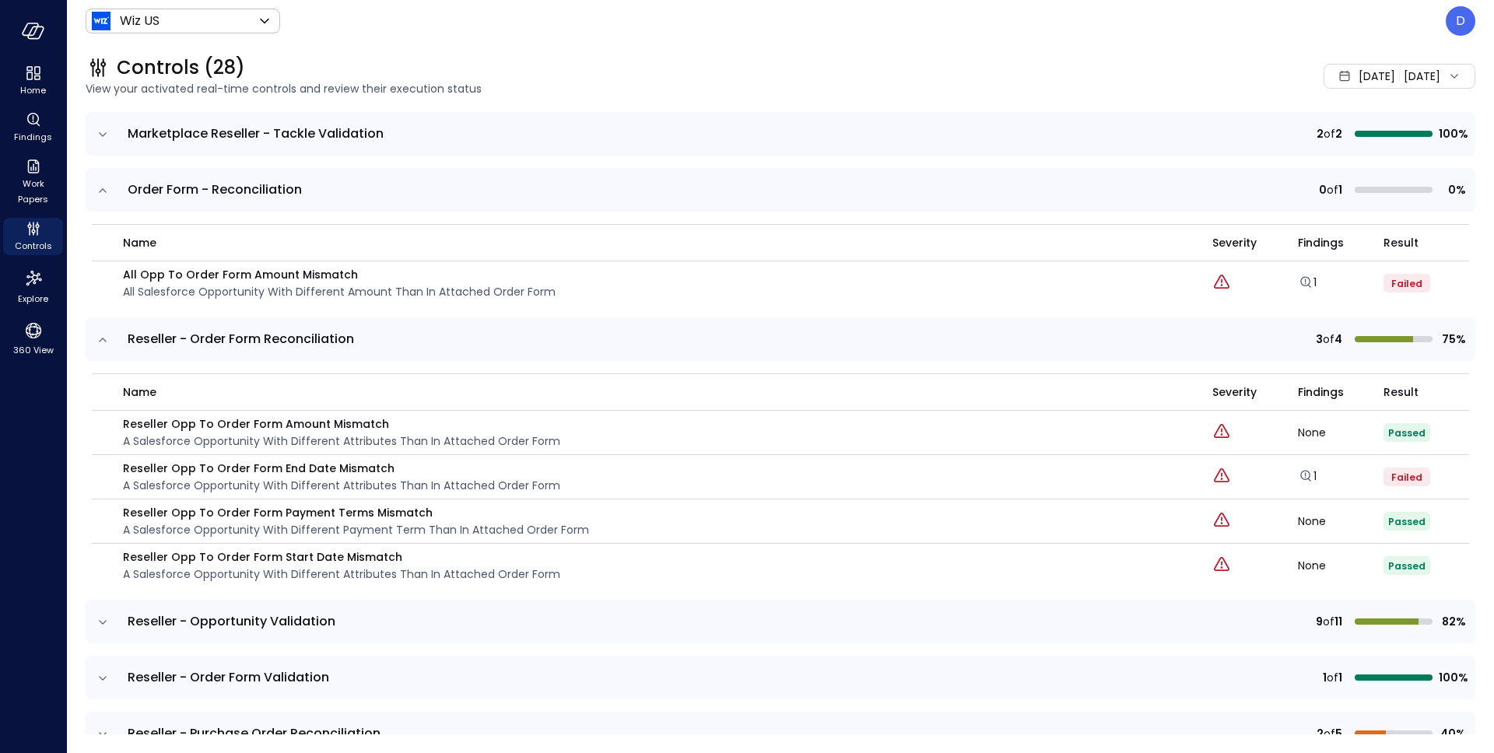
click at [100, 619] on icon "expand row" at bounding box center [103, 623] width 16 height 16
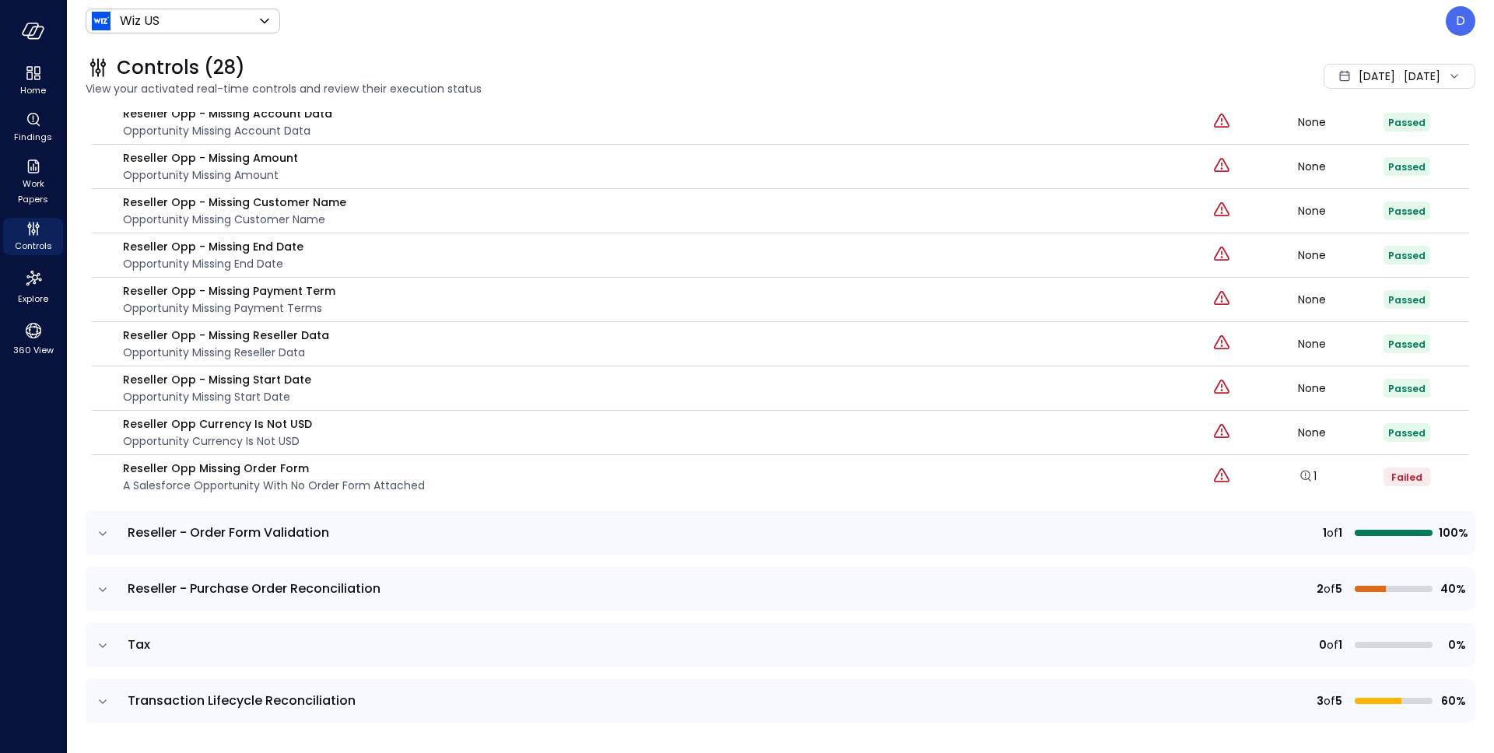
scroll to position [3429, 0]
click at [100, 587] on icon "expand row" at bounding box center [103, 589] width 8 height 4
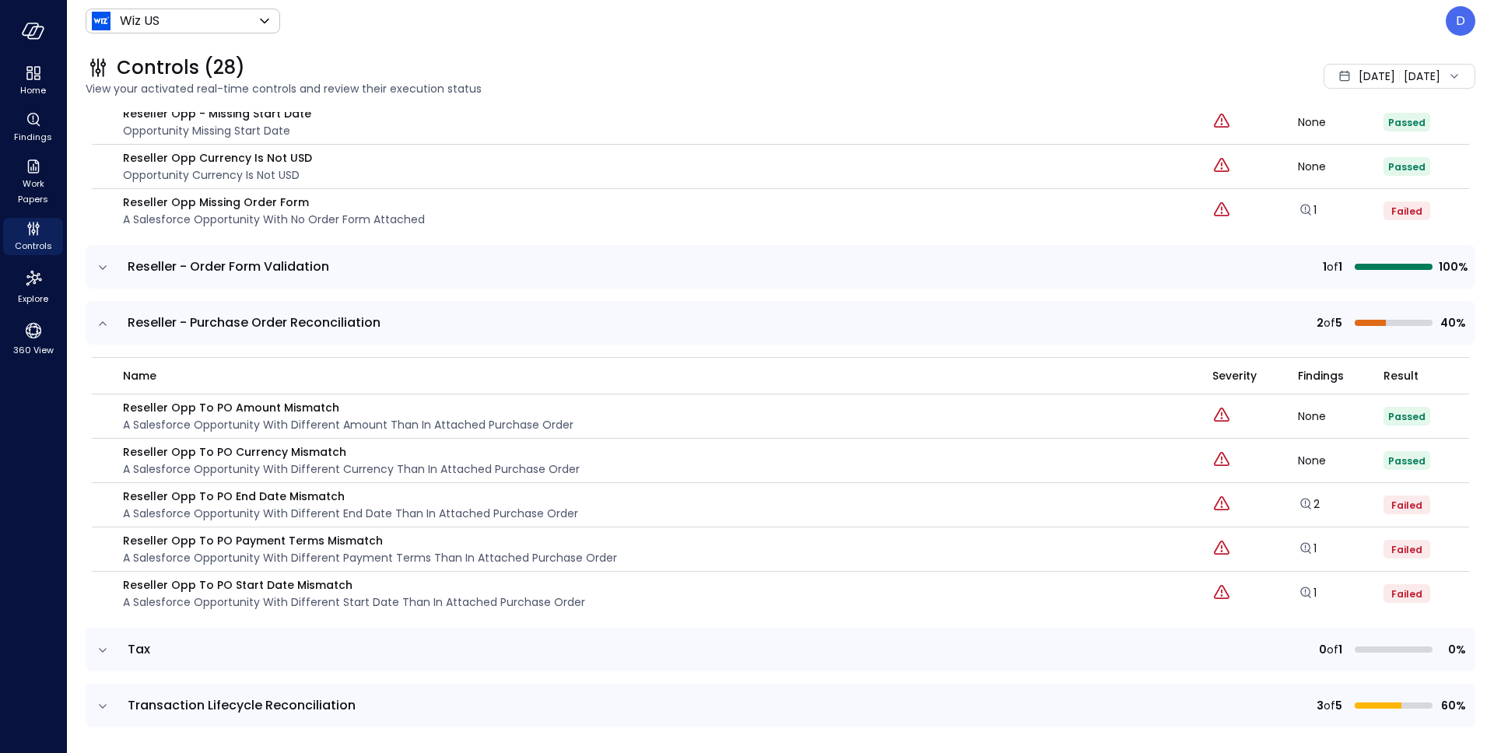
scroll to position [3697, 0]
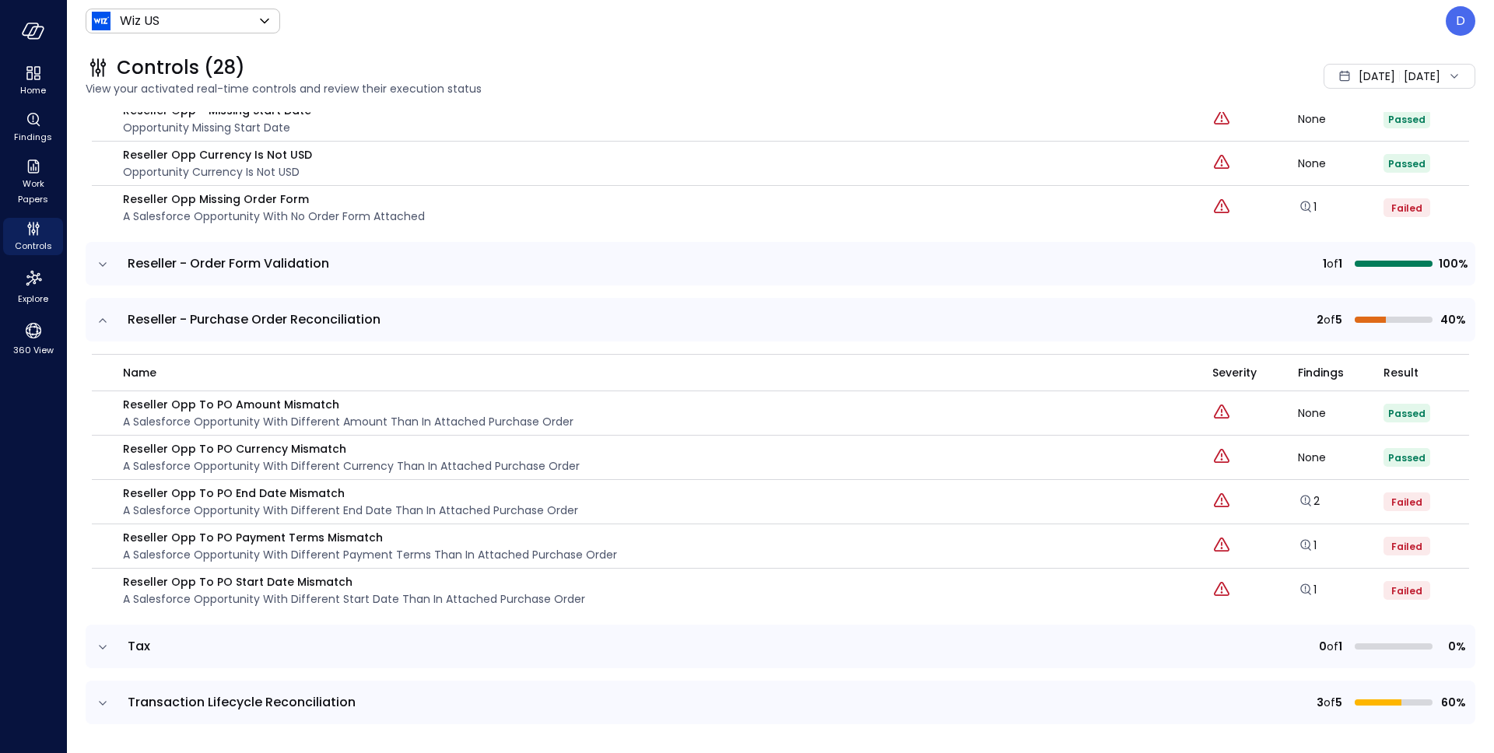
click at [101, 703] on icon "expand row" at bounding box center [103, 703] width 8 height 4
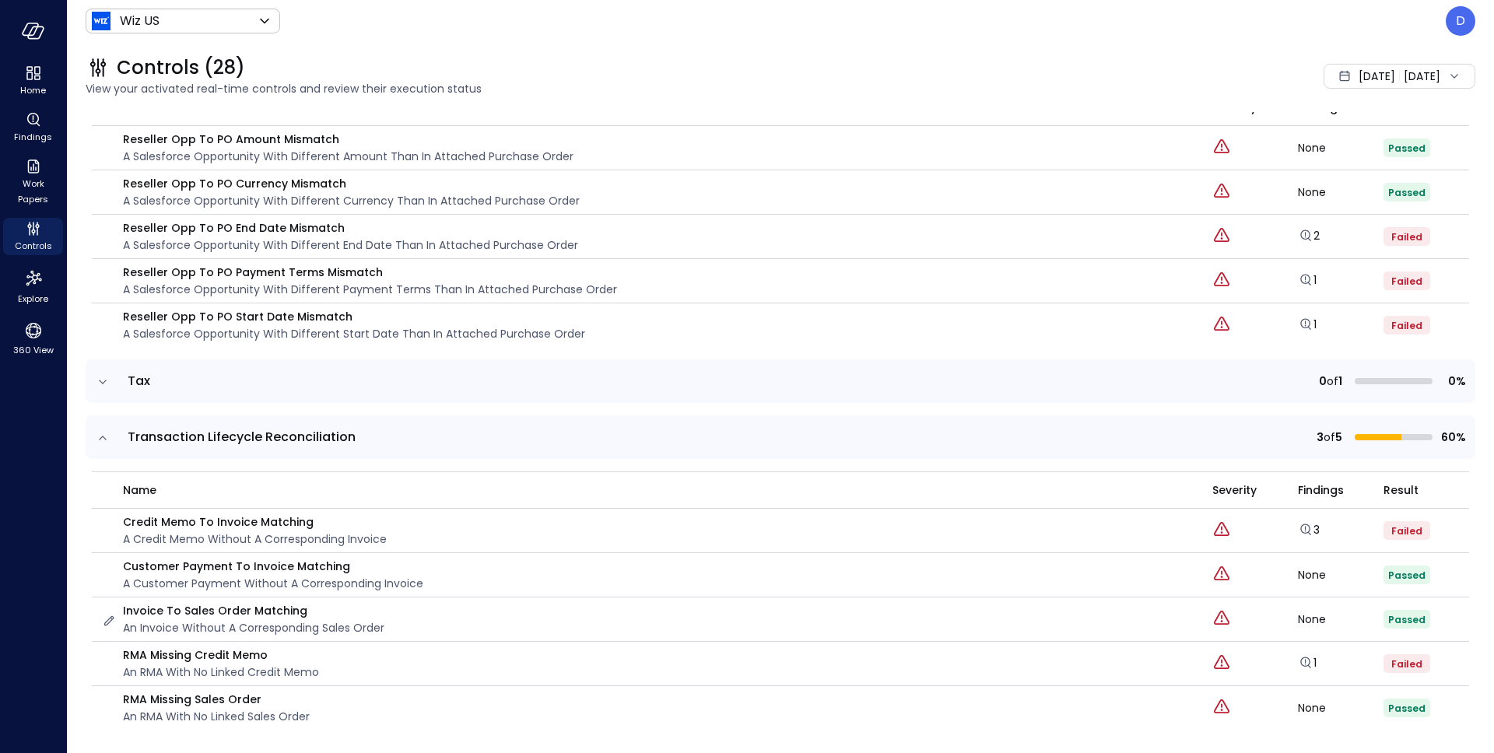
scroll to position [3970, 0]
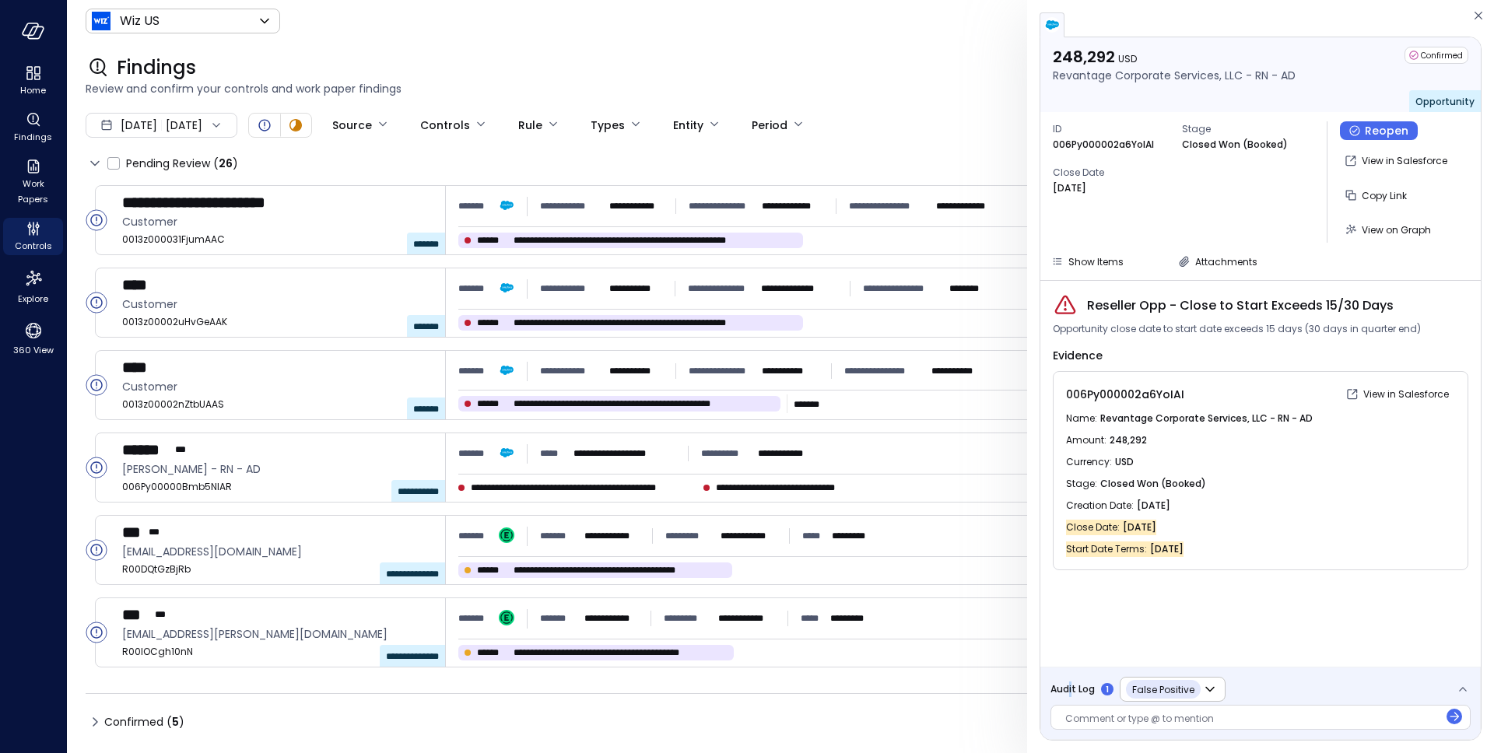
click at [1070, 689] on span "Audit Log" at bounding box center [1072, 690] width 44 height 16
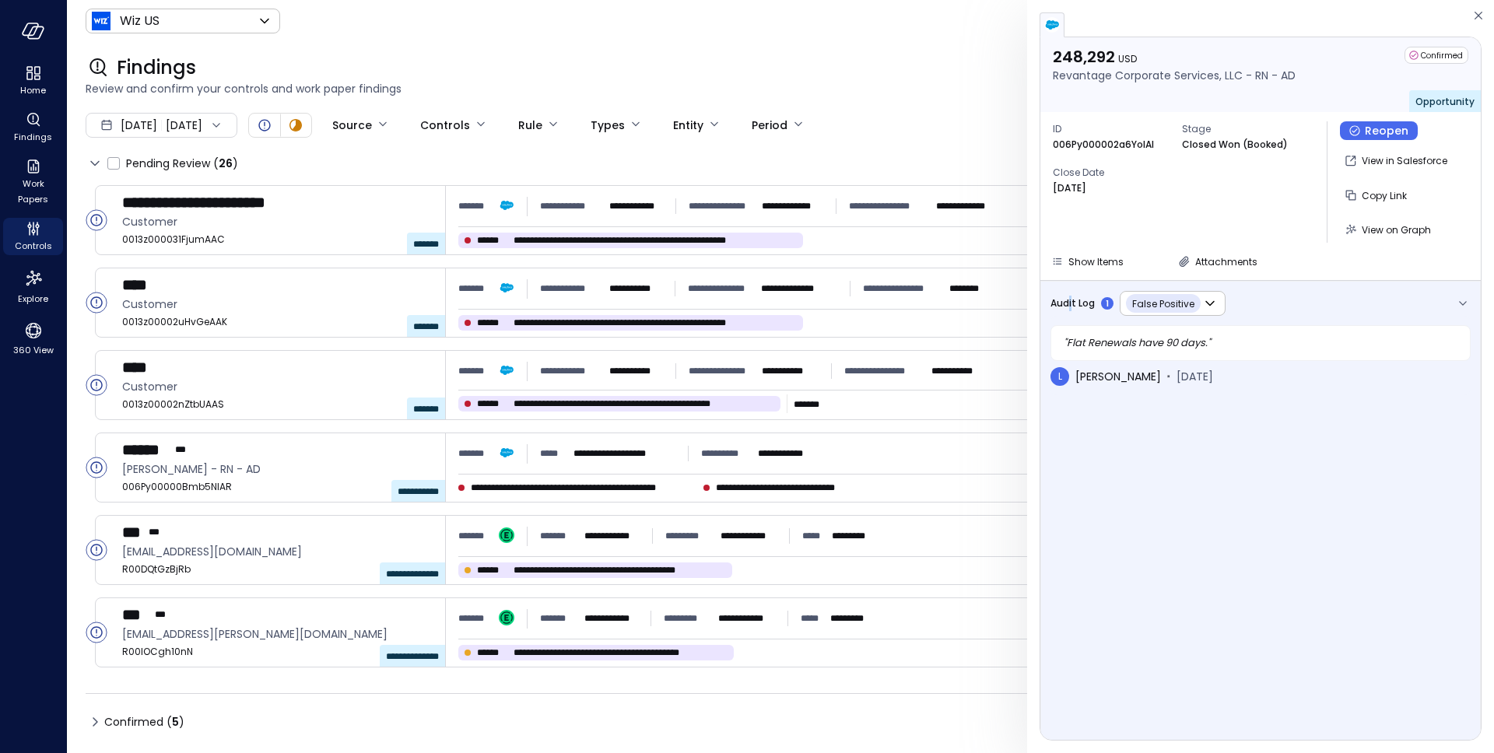
click at [1465, 298] on icon "button" at bounding box center [1463, 304] width 16 height 16
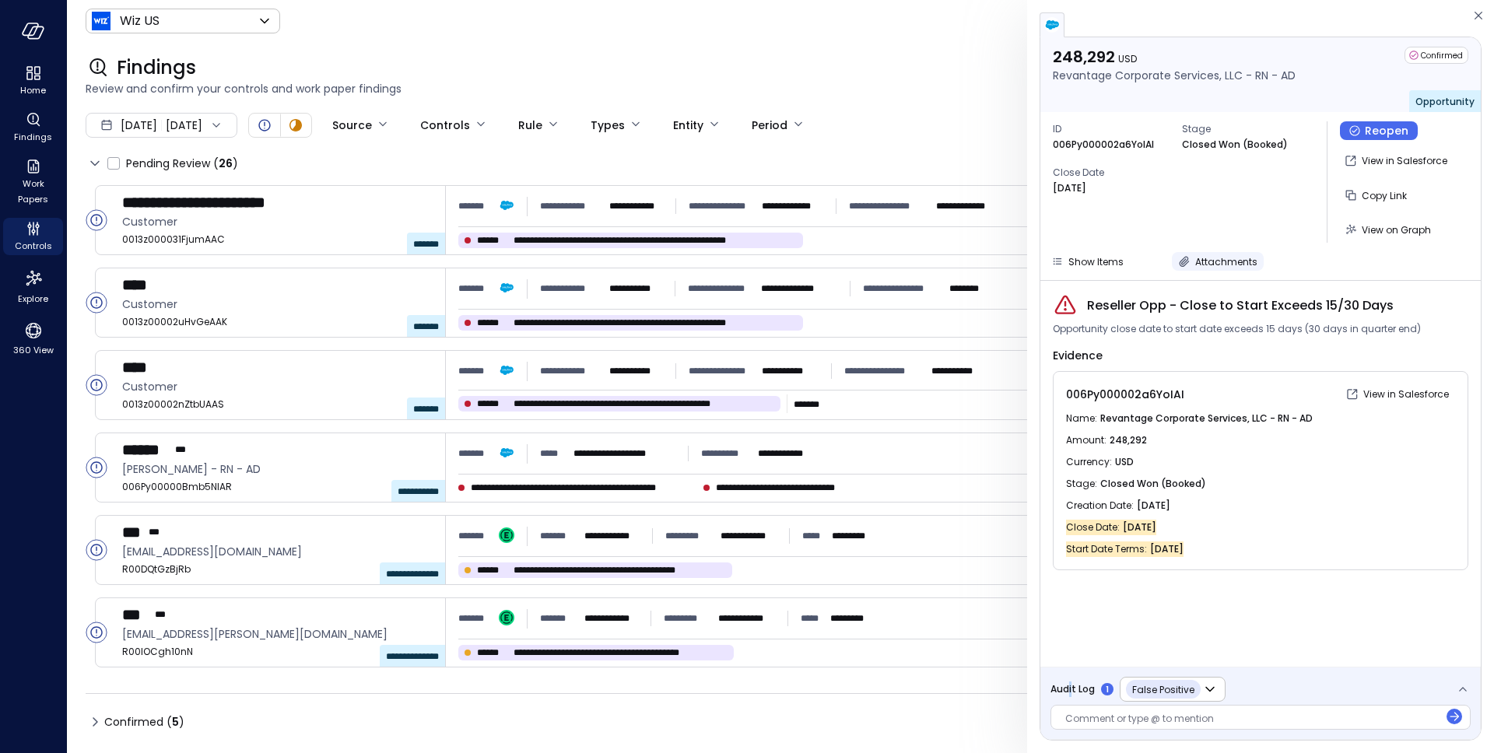
click at [1222, 265] on span "Attachments" at bounding box center [1226, 261] width 62 height 13
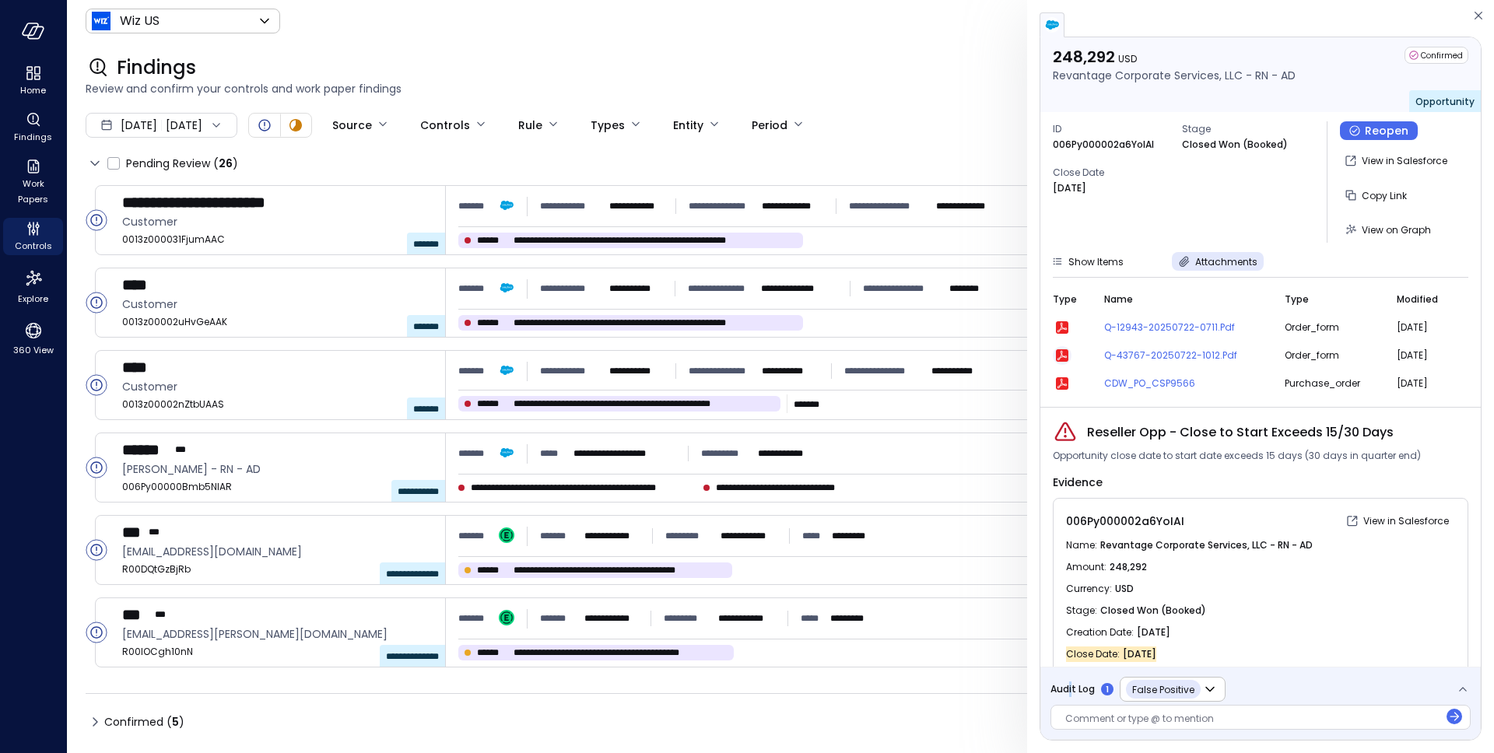
click at [1058, 359] on icon "button" at bounding box center [1062, 355] width 12 height 12
click at [1080, 143] on p "006Py000002a6YoIAI" at bounding box center [1103, 145] width 101 height 16
copy p "006Py000002a6YoIAI"
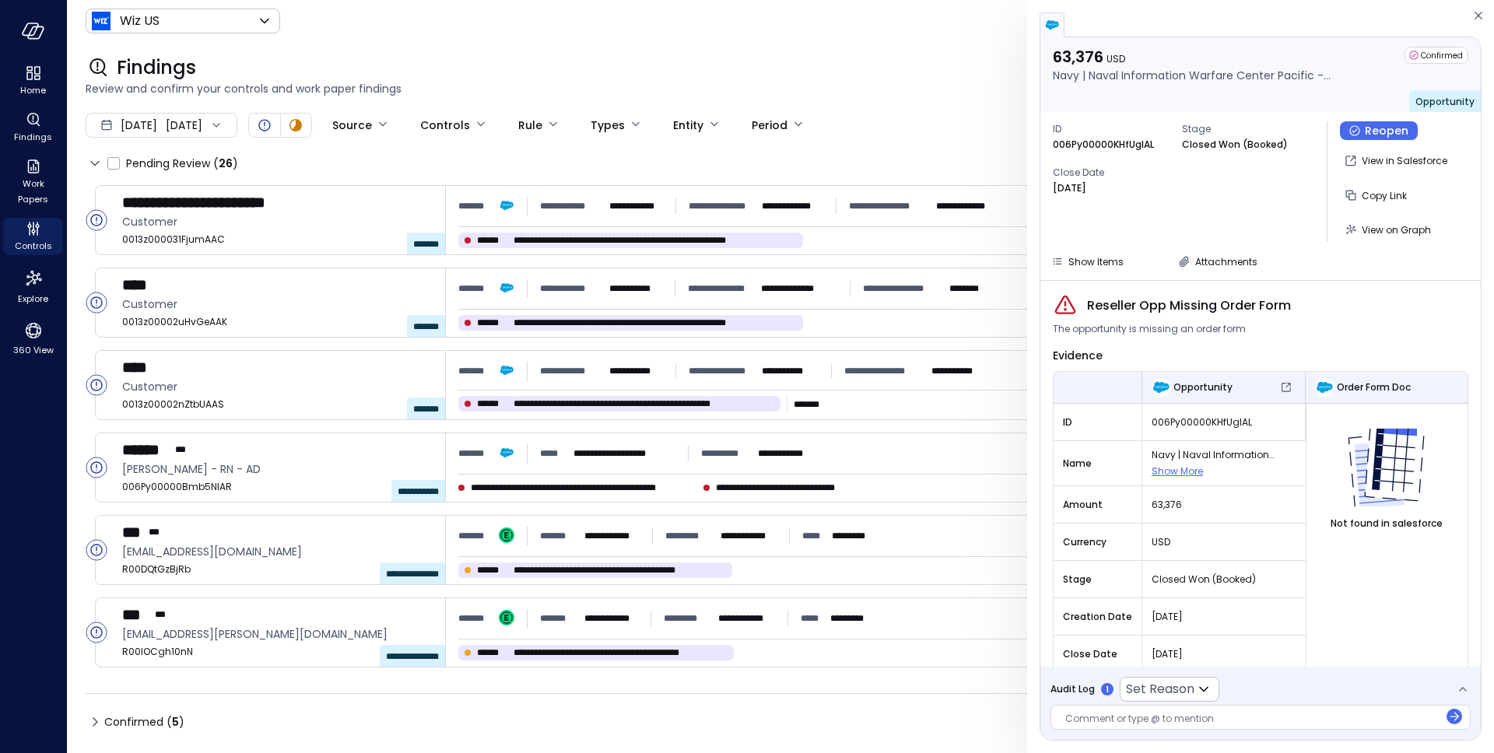
click at [1112, 147] on p "006Py00000KHfUgIAL" at bounding box center [1103, 145] width 101 height 16
copy p "006Py00000KHfUgIAL"
drag, startPoint x: 1095, startPoint y: 304, endPoint x: 1299, endPoint y: 305, distance: 203.9
click at [1299, 305] on div "Reseller Opp Missing Order Form" at bounding box center [1260, 305] width 415 height 25
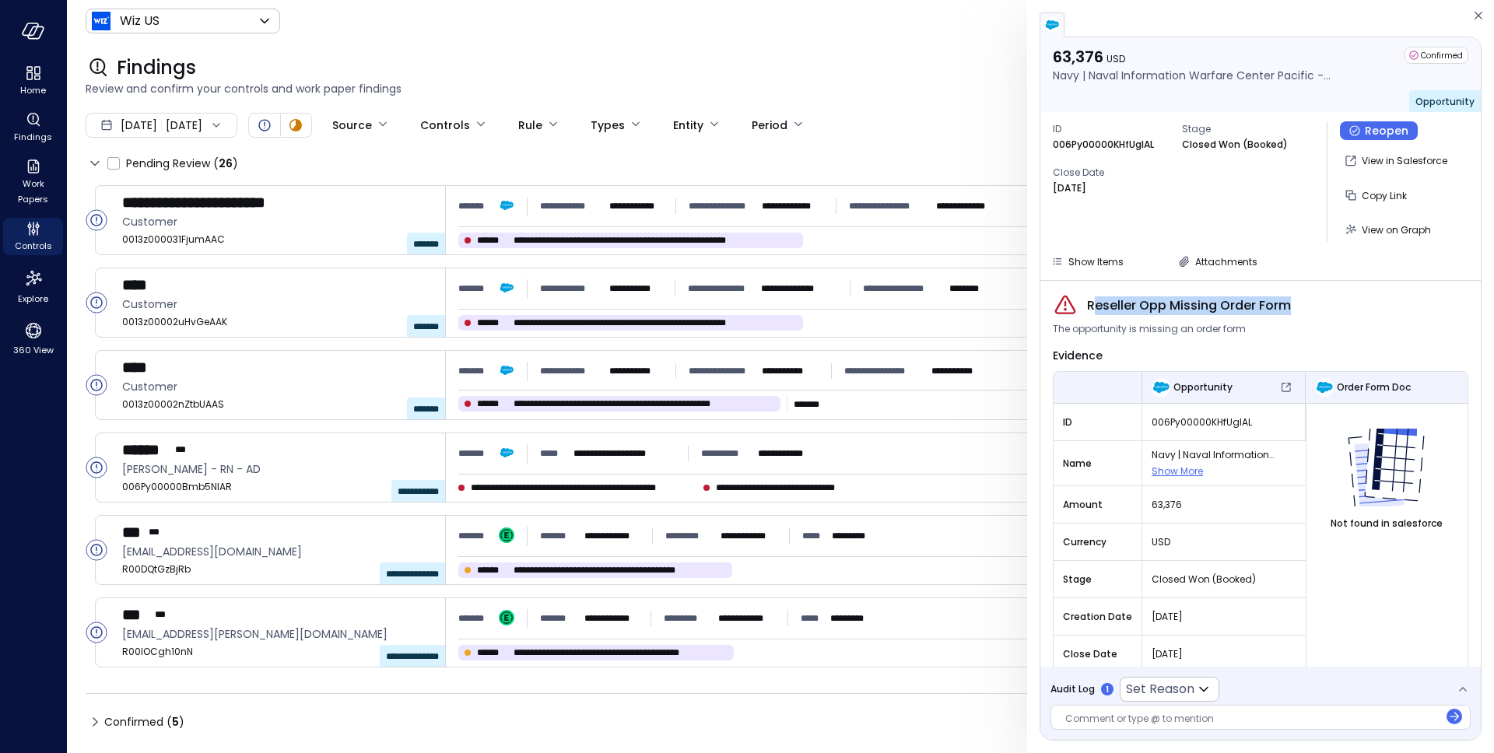
click at [1299, 305] on div "Reseller Opp Missing Order Form" at bounding box center [1260, 305] width 415 height 25
drag, startPoint x: 1299, startPoint y: 305, endPoint x: 1095, endPoint y: 313, distance: 204.0
click at [1095, 313] on div "Reseller Opp Missing Order Form" at bounding box center [1260, 305] width 415 height 25
click at [1100, 84] on div "63,376 USD Navy | Naval Information Warfare Center Pacific - EXP - AD-G-CO Conf…" at bounding box center [1260, 74] width 440 height 75
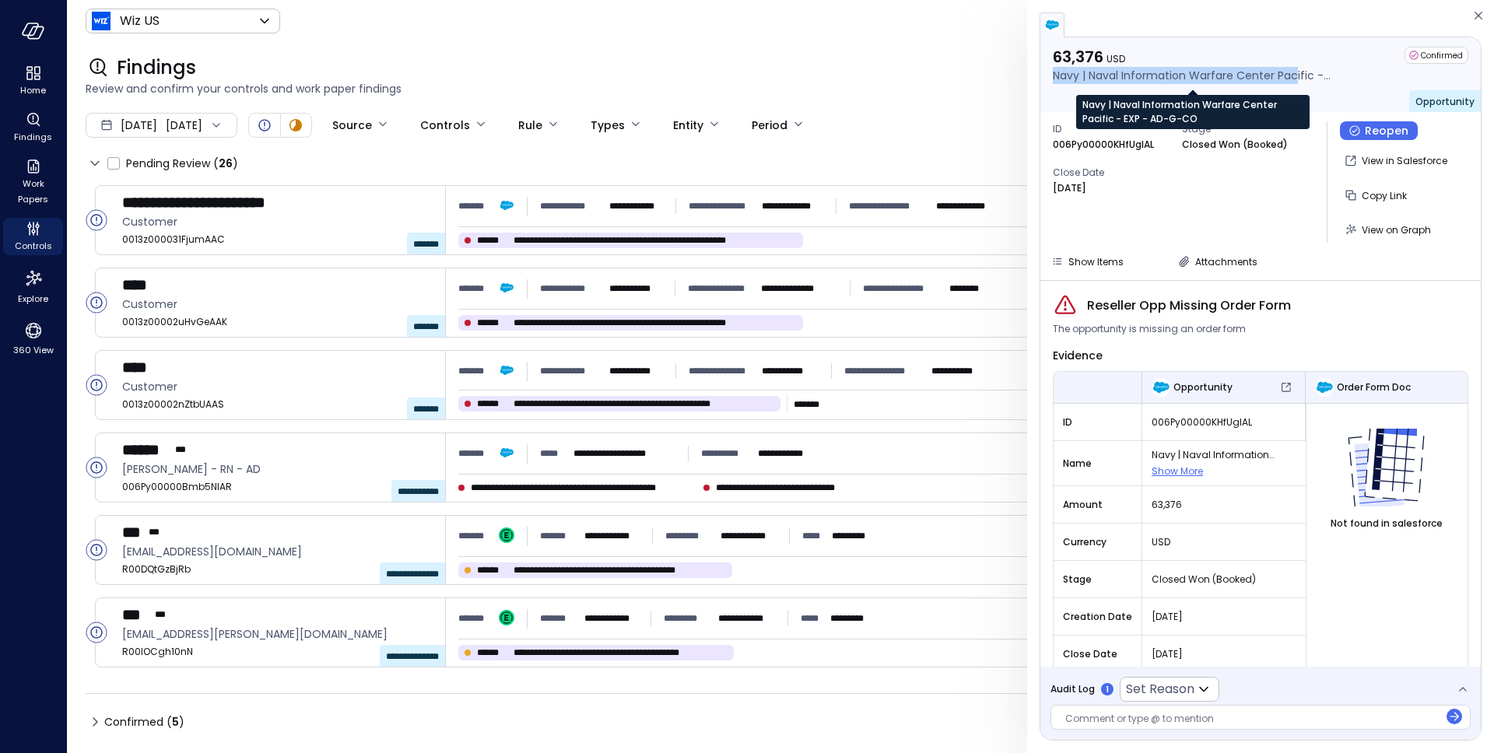
drag, startPoint x: 1052, startPoint y: 78, endPoint x: 1296, endPoint y: 73, distance: 244.4
click at [1296, 73] on p "Navy | Naval Information Warfare Center Pacific - EXP - AD-G-CO" at bounding box center [1193, 75] width 280 height 17
click at [1095, 76] on p "Navy | Naval Information Warfare Center Pacific - EXP - AD-G-CO" at bounding box center [1193, 75] width 280 height 17
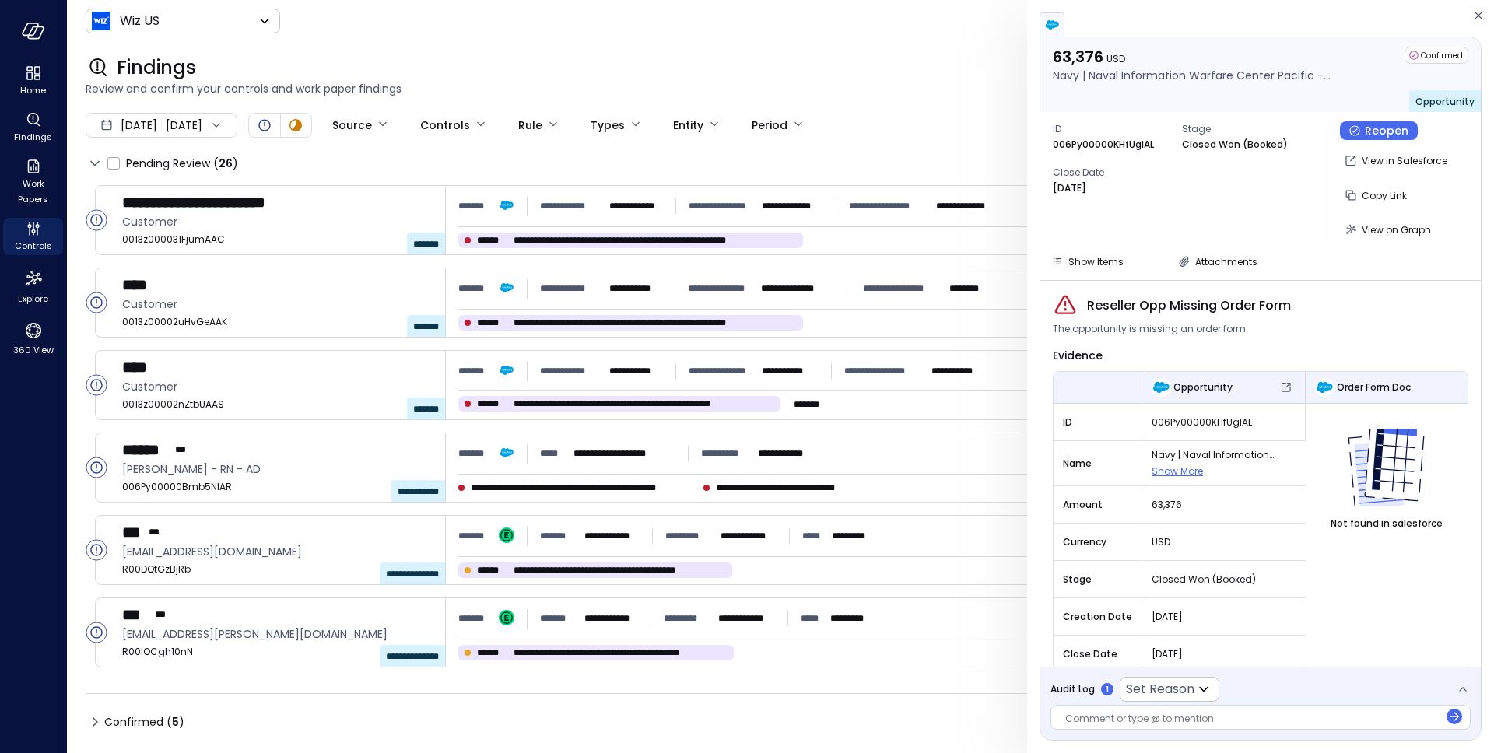
click at [1085, 145] on p "006Py00000KHfUgIAL" at bounding box center [1103, 145] width 101 height 16
click at [1084, 79] on p "Navy | Naval Information Warfare Center Pacific - EXP - AD-G-CO" at bounding box center [1193, 75] width 280 height 17
click at [1083, 79] on p "Navy | Naval Information Warfare Center Pacific - EXP - AD-G-CO" at bounding box center [1193, 75] width 280 height 17
